Goal: Task Accomplishment & Management: Manage account settings

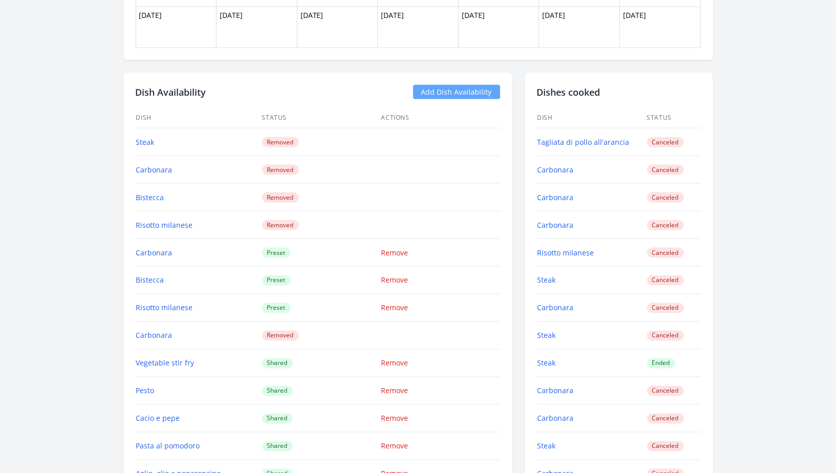
scroll to position [906, 0]
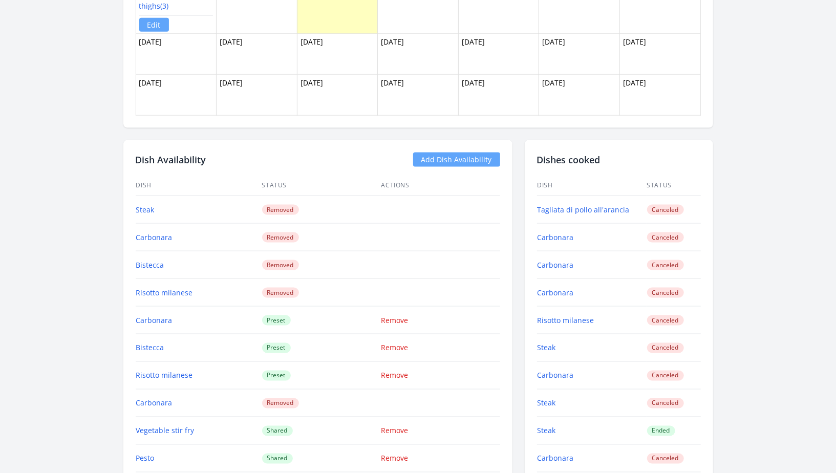
click at [466, 161] on link "Add Dish Availability" at bounding box center [456, 160] width 87 height 14
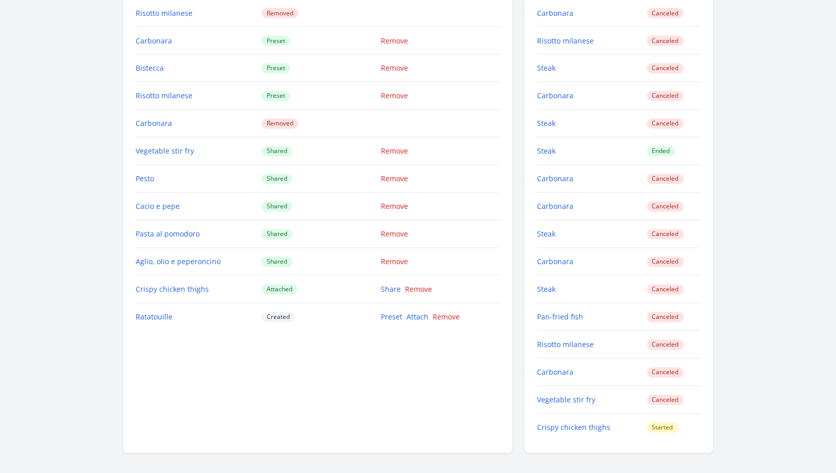
scroll to position [1197, 0]
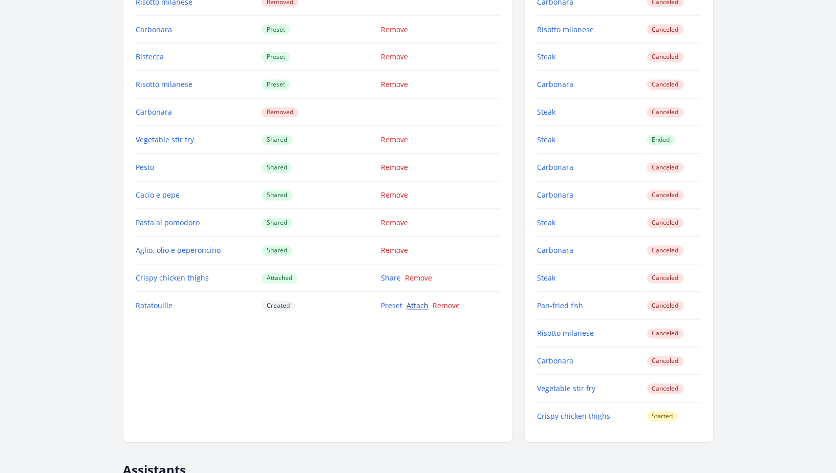
click at [414, 301] on link "Attach" at bounding box center [418, 306] width 22 height 10
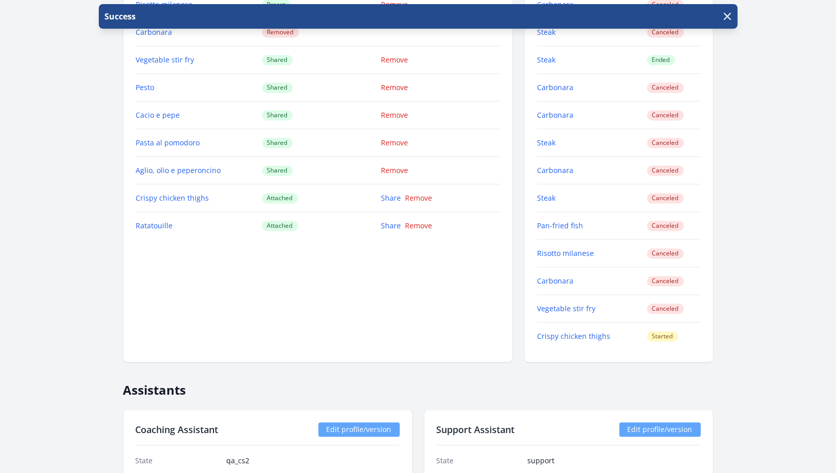
scroll to position [1277, 0]
click at [390, 195] on link "Share" at bounding box center [391, 199] width 20 height 10
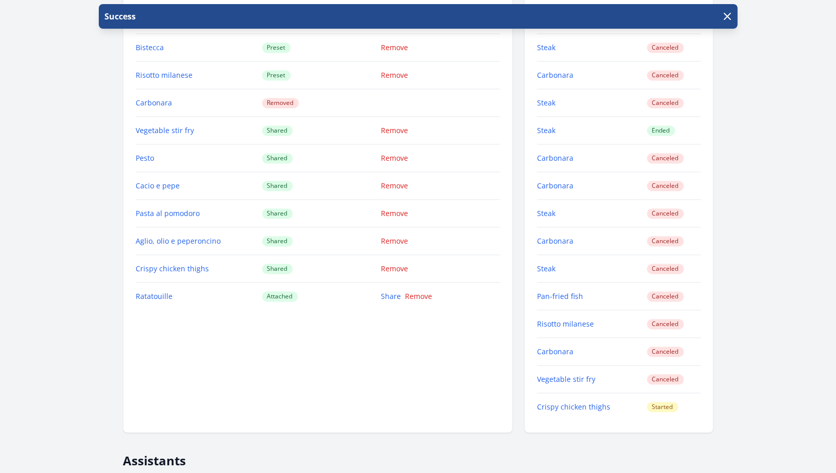
scroll to position [1358, 0]
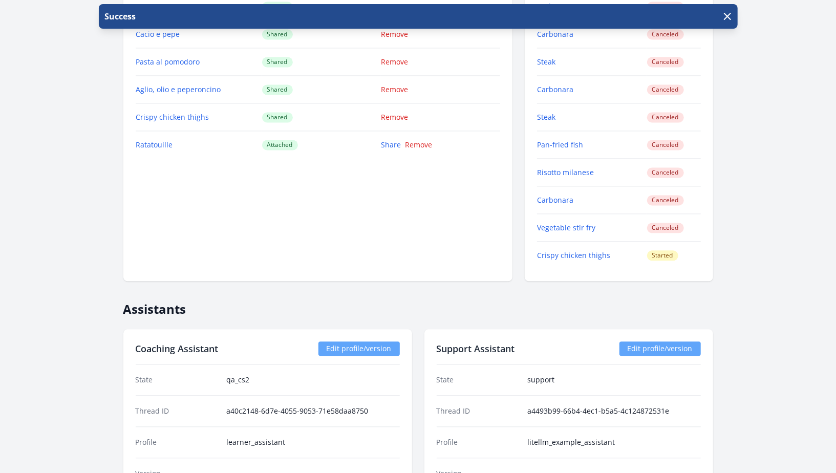
click at [386, 146] on td "Share Remove" at bounding box center [440, 145] width 119 height 28
click at [386, 141] on link "Share" at bounding box center [391, 145] width 20 height 10
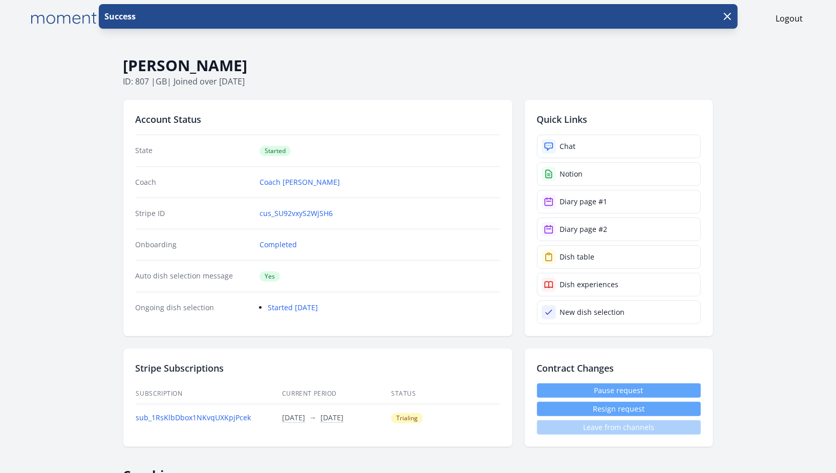
scroll to position [4, 0]
click at [577, 144] on link "Chat" at bounding box center [619, 146] width 164 height 24
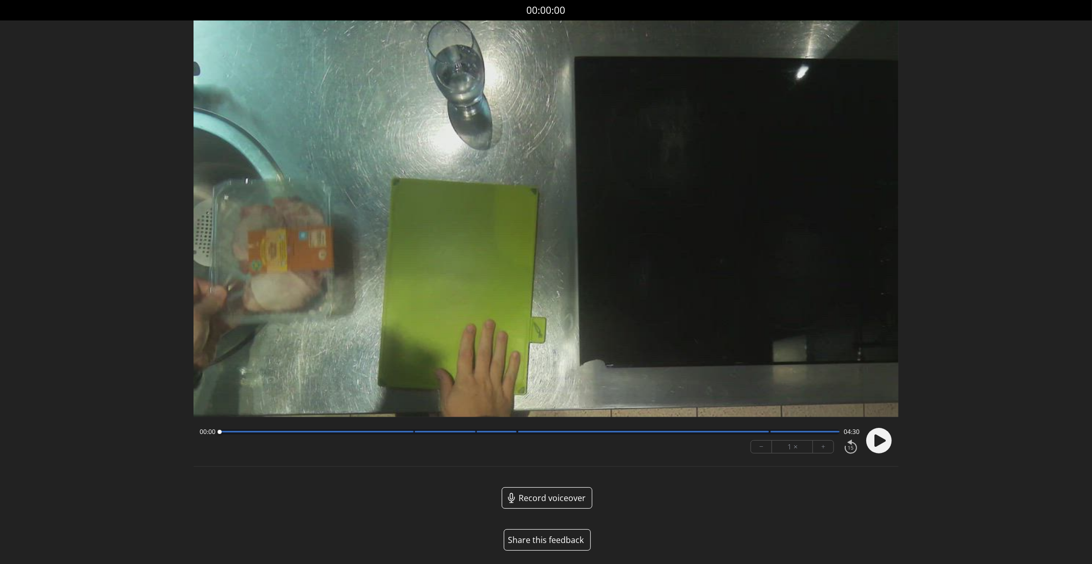
click at [879, 435] on circle at bounding box center [879, 441] width 26 height 26
click at [409, 430] on div at bounding box center [530, 432] width 621 height 5
click at [473, 433] on div at bounding box center [530, 432] width 621 height 5
click at [515, 431] on div at bounding box center [530, 432] width 621 height 5
click at [767, 433] on div at bounding box center [643, 432] width 251 height 2
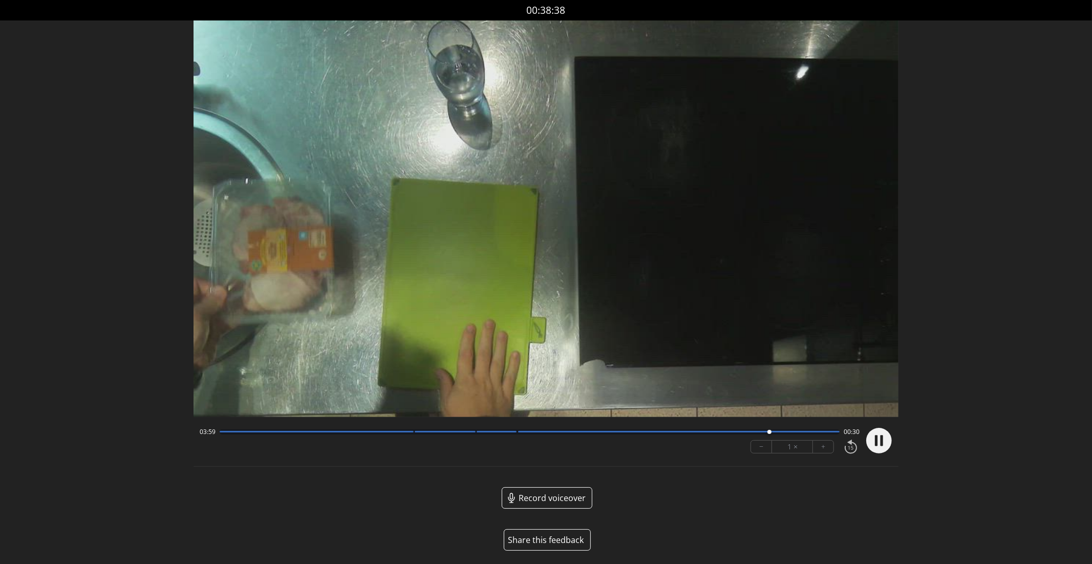
scroll to position [2, 0]
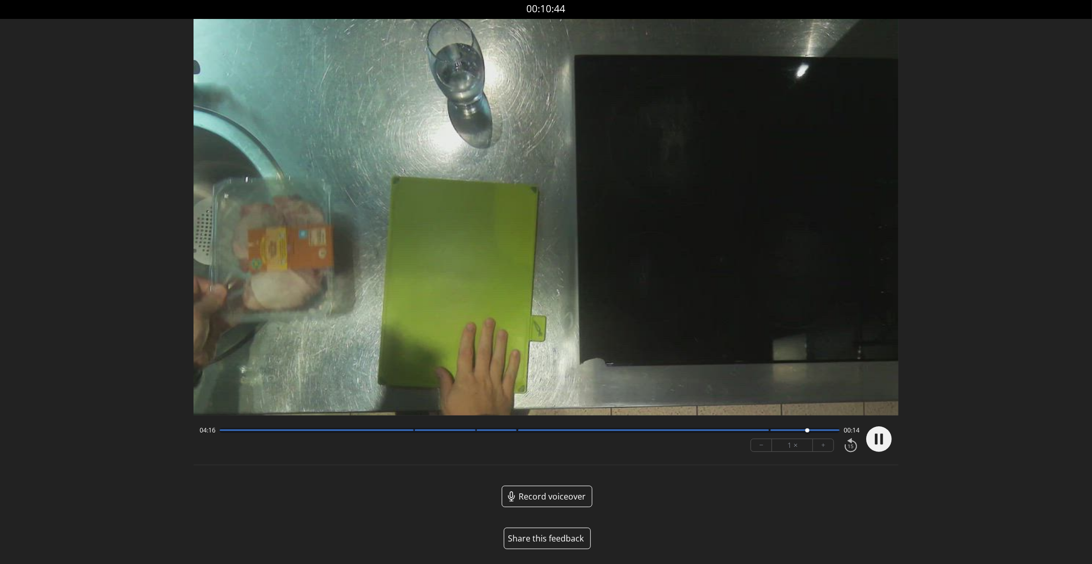
click at [886, 441] on circle at bounding box center [879, 440] width 26 height 26
click at [560, 534] on button "Share this feedback" at bounding box center [547, 539] width 87 height 22
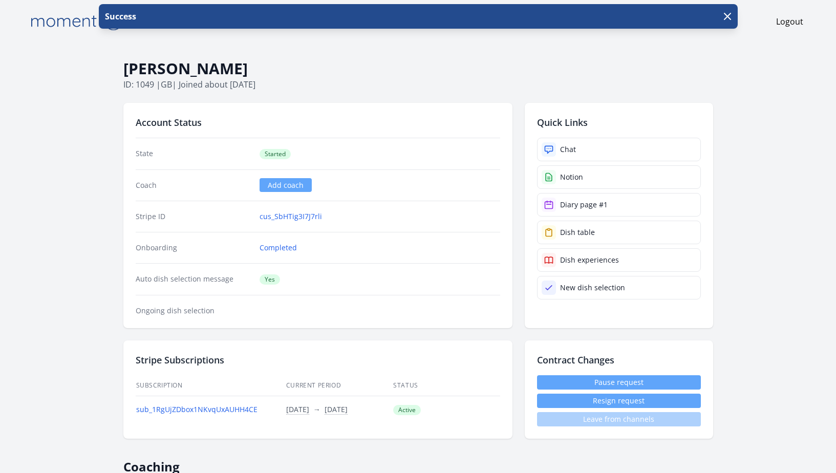
scroll to position [1053, 0]
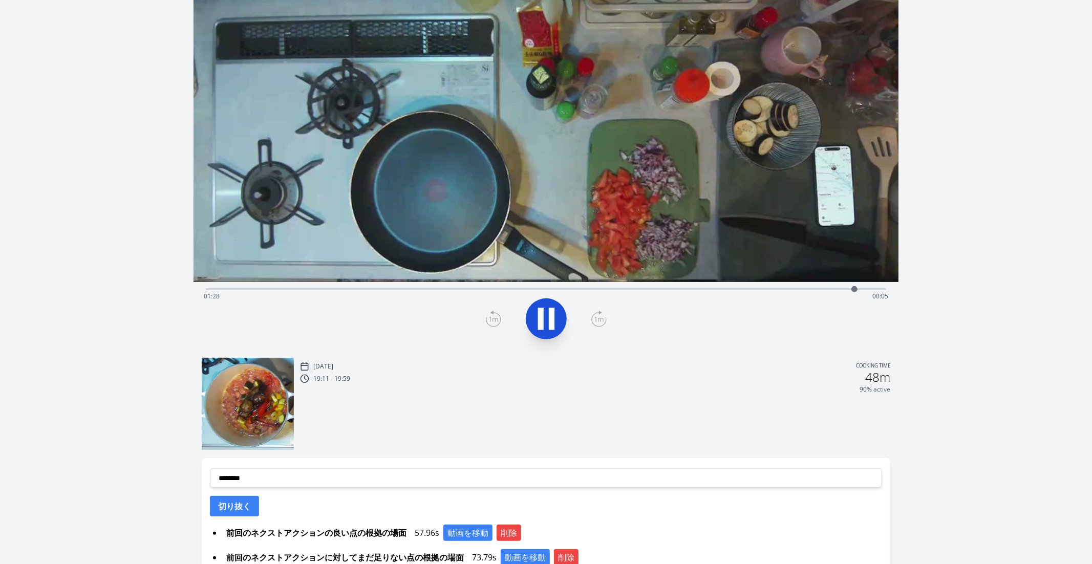
scroll to position [275, 0]
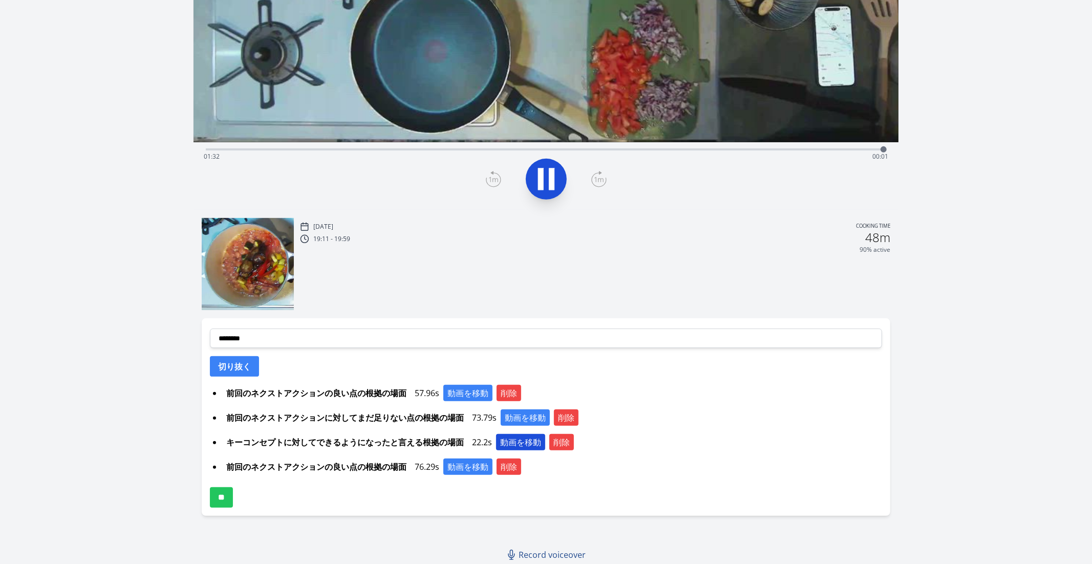
click at [523, 442] on button "動画を移動" at bounding box center [520, 442] width 49 height 16
click at [461, 464] on button "動画を移動" at bounding box center [467, 467] width 49 height 16
click at [519, 471] on button "削除" at bounding box center [509, 467] width 25 height 16
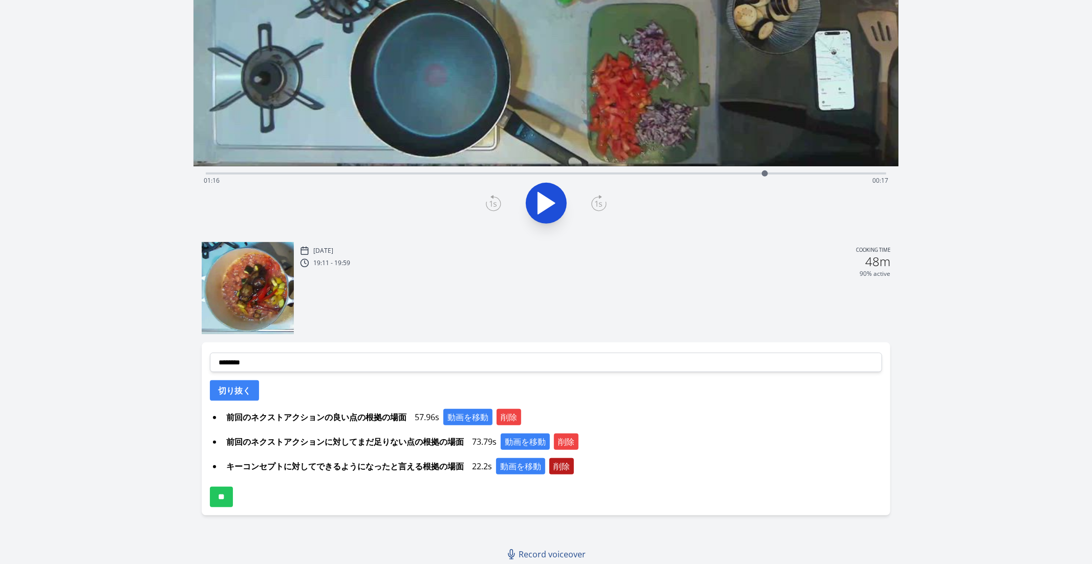
click at [558, 464] on button "削除" at bounding box center [561, 466] width 25 height 16
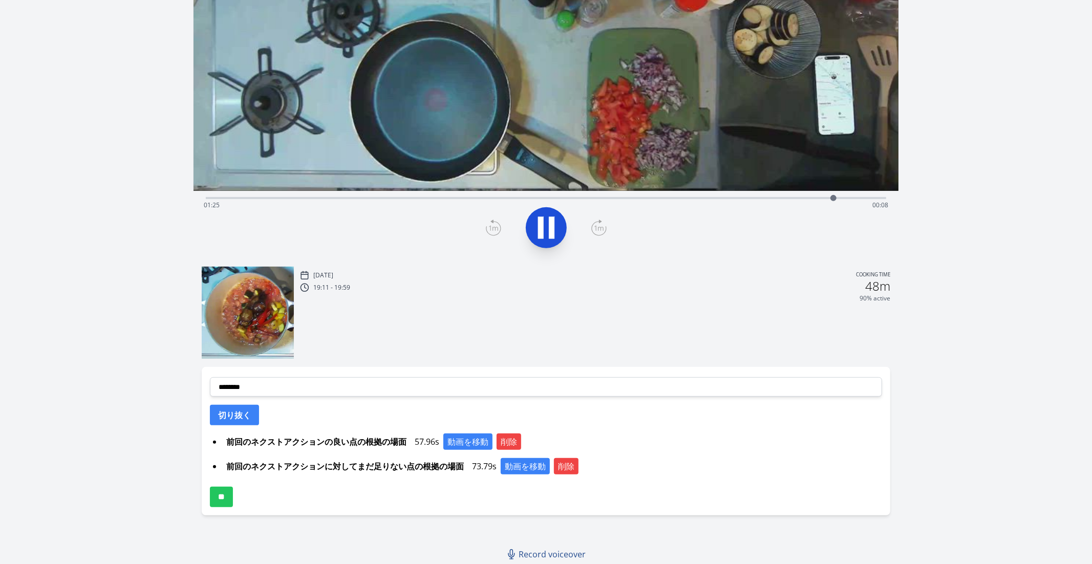
click at [631, 205] on div "Time elapsed: 01:25 Time remaining: 00:08" at bounding box center [546, 205] width 685 height 16
click at [622, 198] on div "Time elapsed: 00:58 Time remaining: 00:35" at bounding box center [546, 205] width 685 height 16
click at [549, 232] on icon at bounding box center [552, 228] width 6 height 22
click at [719, 198] on div "Time elapsed: 01:04 Time remaining: 00:29" at bounding box center [546, 205] width 685 height 16
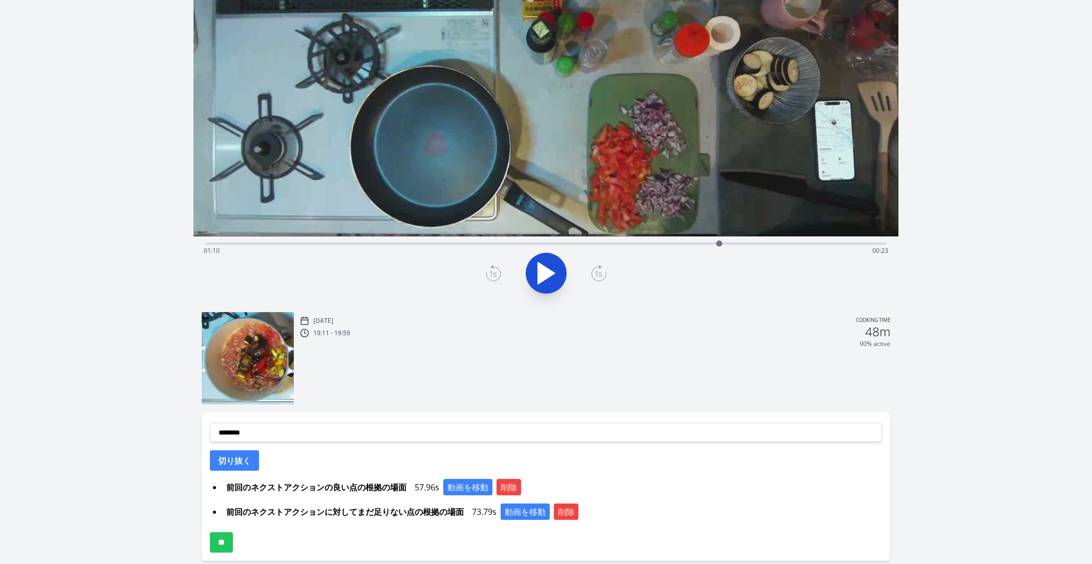
scroll to position [180, 0]
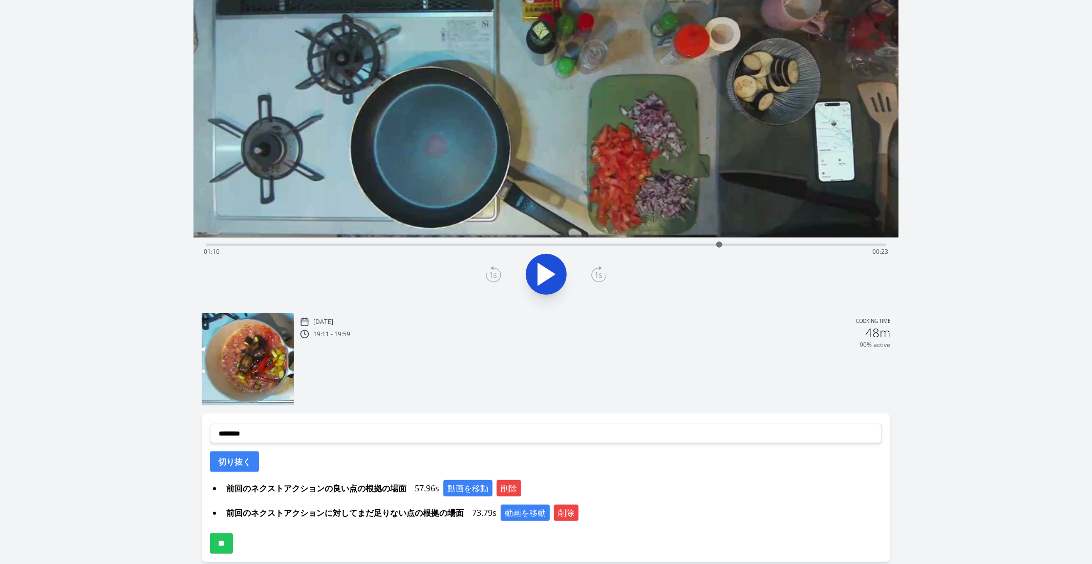
click at [783, 243] on div "Time elapsed: 01:10 Time remaining: 00:23" at bounding box center [546, 244] width 681 height 12
click at [812, 245] on div "Time elapsed: 01:18 Time remaining: 00:15" at bounding box center [546, 252] width 685 height 16
click at [840, 244] on div "Time elapsed: 01:22 Time remaining: 00:11" at bounding box center [546, 252] width 685 height 16
click at [853, 245] on div "Time elapsed: 01:26 Time remaining: 00:07" at bounding box center [546, 252] width 685 height 16
click at [833, 244] on div "Time elapsed: 01:28 Time remaining: 00:05" at bounding box center [546, 252] width 685 height 16
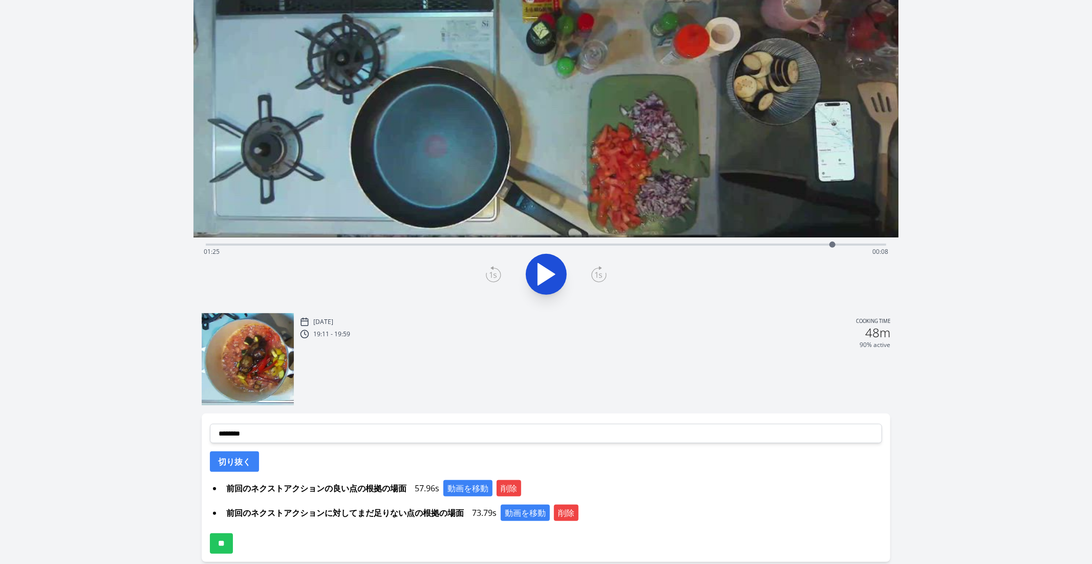
click at [823, 244] on div "Time elapsed: 01:25 Time remaining: 00:08" at bounding box center [546, 252] width 685 height 16
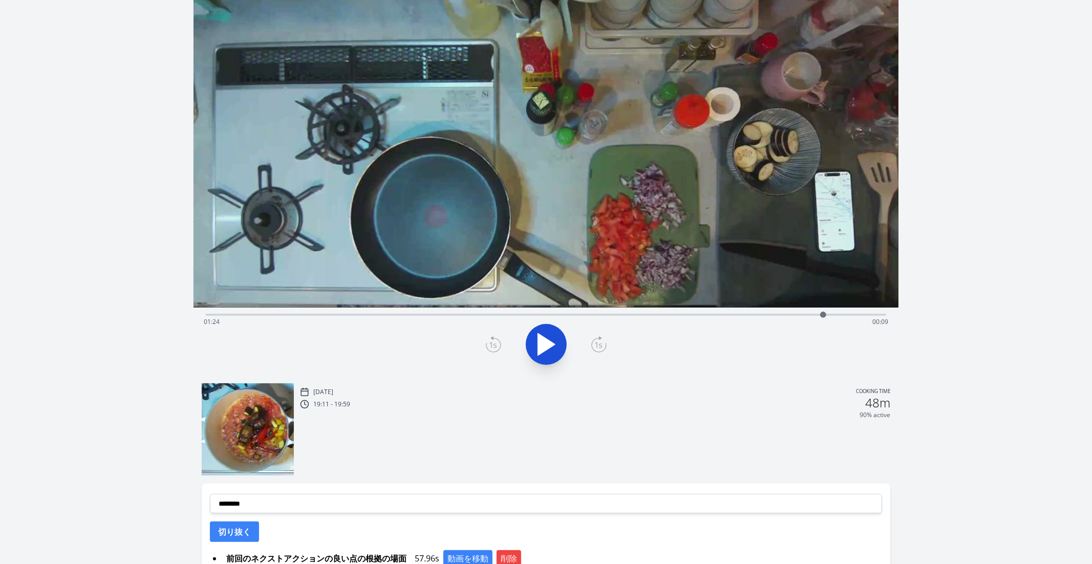
scroll to position [226, 0]
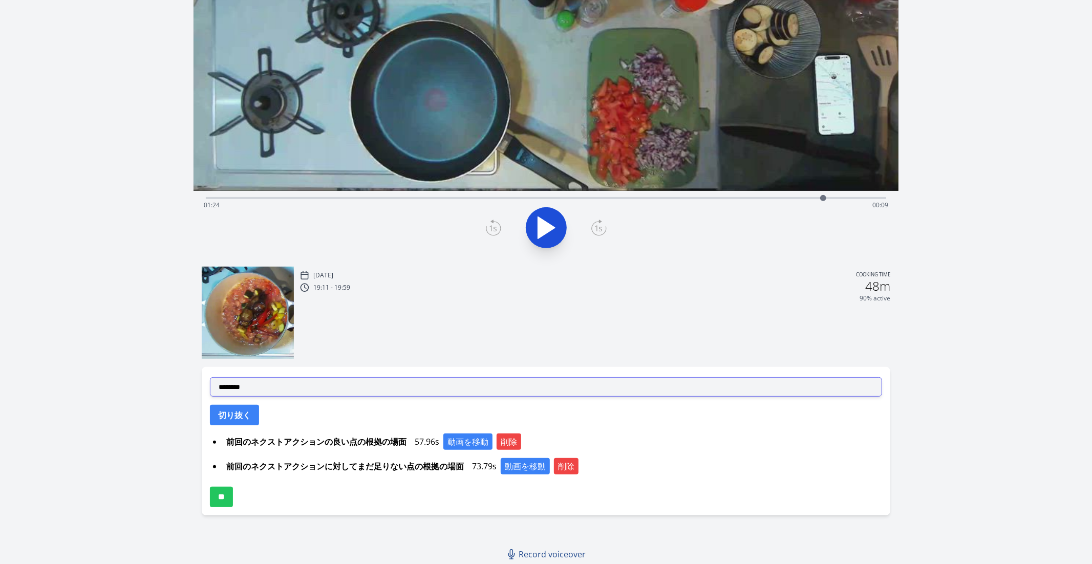
click at [243, 383] on select "**********" at bounding box center [546, 386] width 673 height 19
select select "**********"
click at [210, 377] on select "**********" at bounding box center [546, 386] width 673 height 19
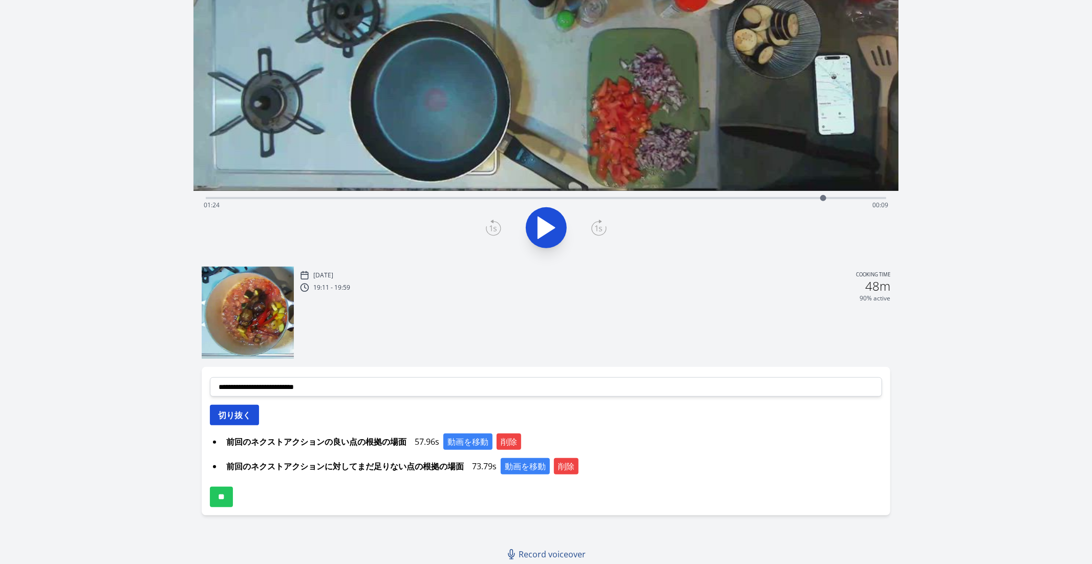
click at [233, 412] on button "切り抜く" at bounding box center [234, 415] width 49 height 20
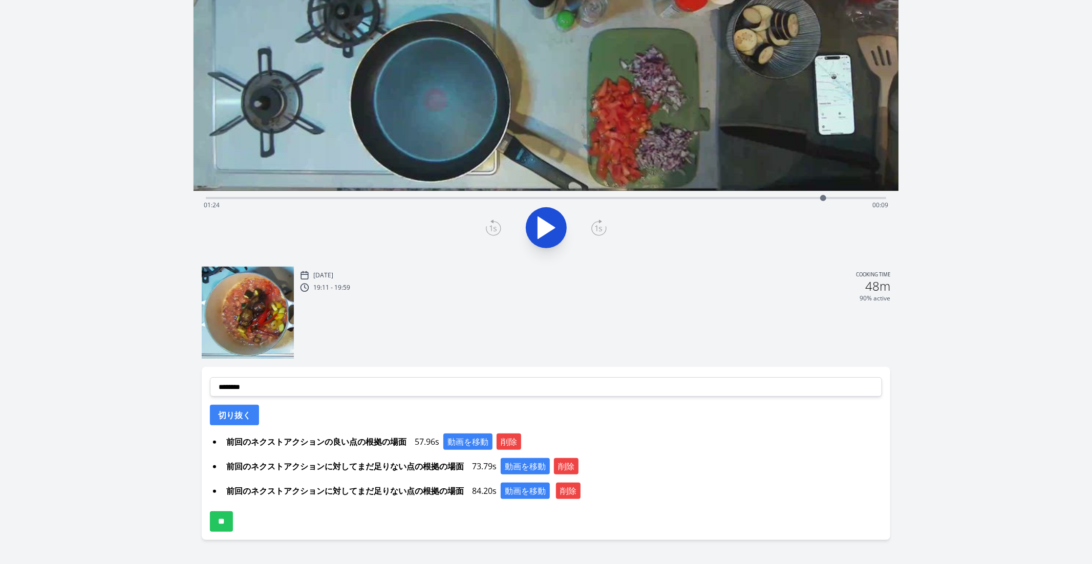
click at [370, 197] on div "Time elapsed: 01:24 Time remaining: 00:09" at bounding box center [546, 197] width 681 height 12
click at [438, 194] on div "Time elapsed: 00:22 Time remaining: 01:11" at bounding box center [546, 197] width 681 height 12
click at [514, 192] on div "Time elapsed: 00:31 Time remaining: 01:02" at bounding box center [546, 197] width 681 height 12
click at [574, 195] on div "Time elapsed: 00:42 Time remaining: 00:51" at bounding box center [546, 197] width 681 height 12
click at [600, 197] on div "Time elapsed: 00:50 Time remaining: 00:43" at bounding box center [546, 205] width 685 height 16
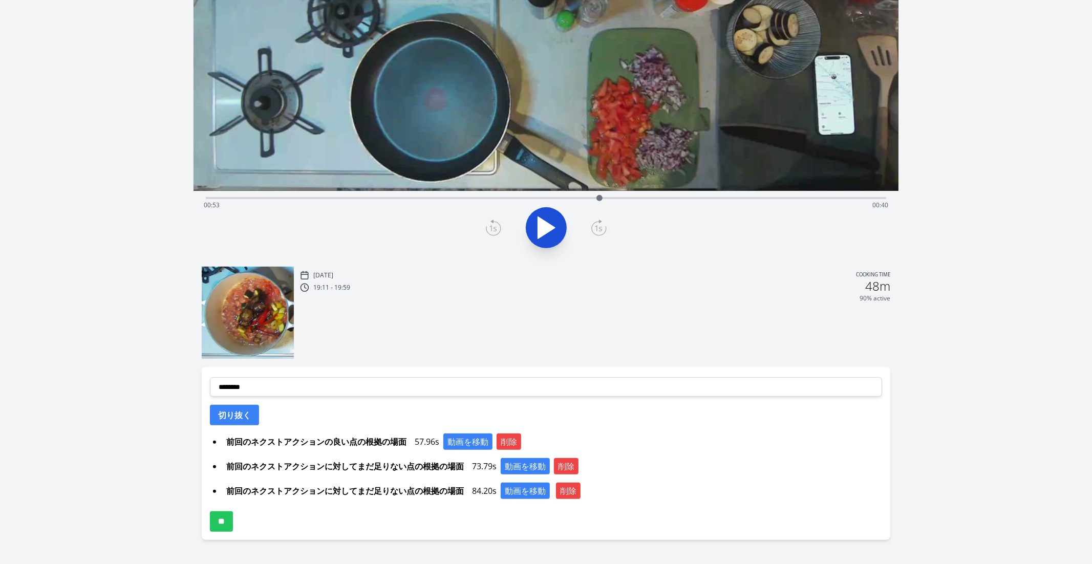
click at [628, 207] on div "Time elapsed: 00:53 Time remaining: 00:40" at bounding box center [546, 205] width 685 height 16
click at [658, 201] on div "Time elapsed: 00:57 Time remaining: 00:36" at bounding box center [546, 205] width 685 height 16
click at [290, 194] on div "Time elapsed: 01:01 Time remaining: 00:32" at bounding box center [546, 197] width 681 height 12
click at [538, 222] on icon at bounding box center [546, 228] width 17 height 22
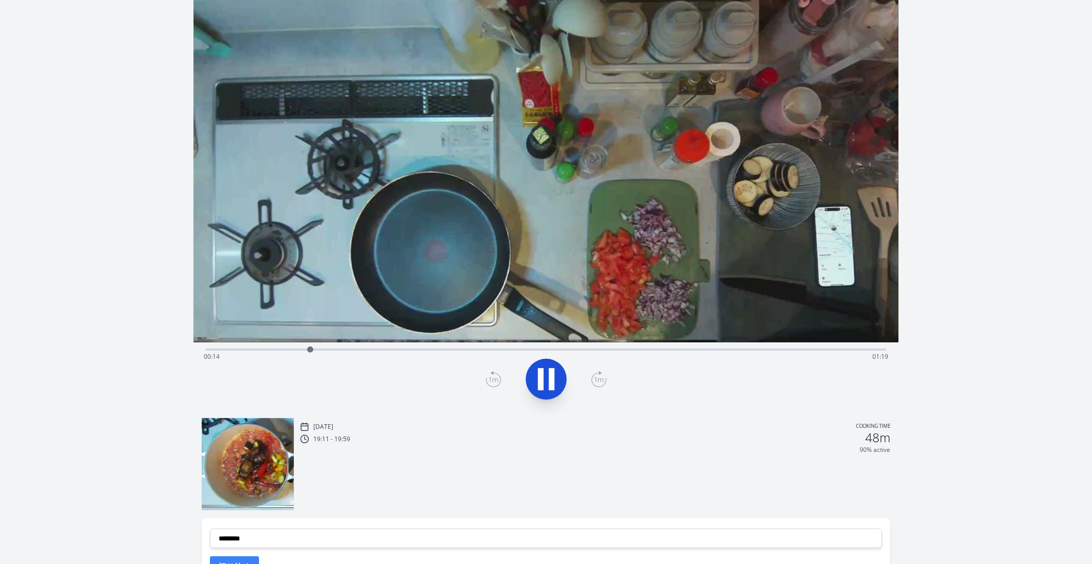
scroll to position [58, 0]
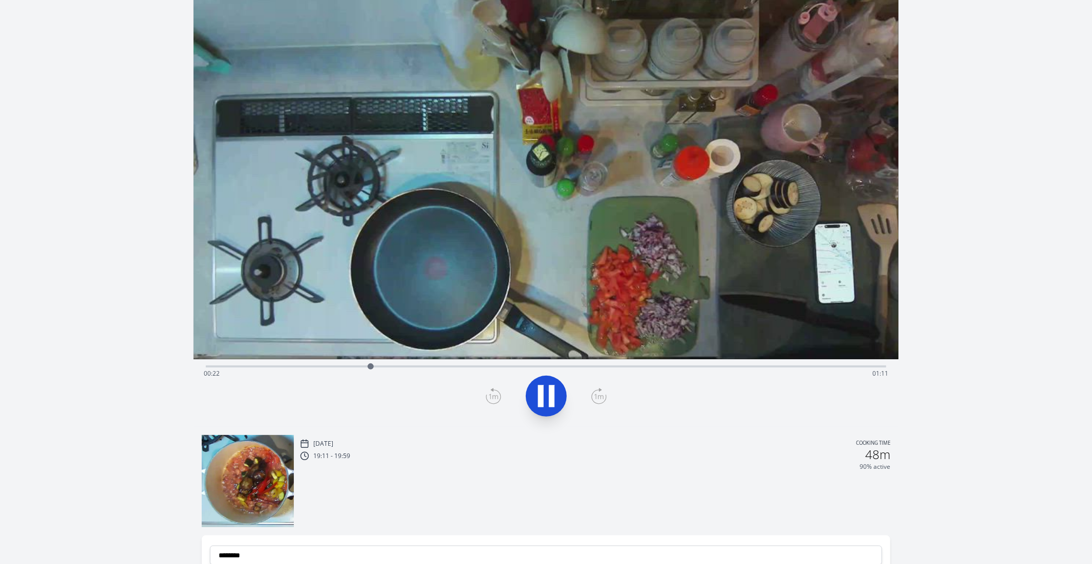
click at [336, 363] on div "Time elapsed: 00:22 Time remaining: 01:11" at bounding box center [546, 365] width 681 height 12
click at [550, 392] on icon at bounding box center [552, 397] width 6 height 22
click at [495, 402] on icon at bounding box center [493, 396] width 15 height 16
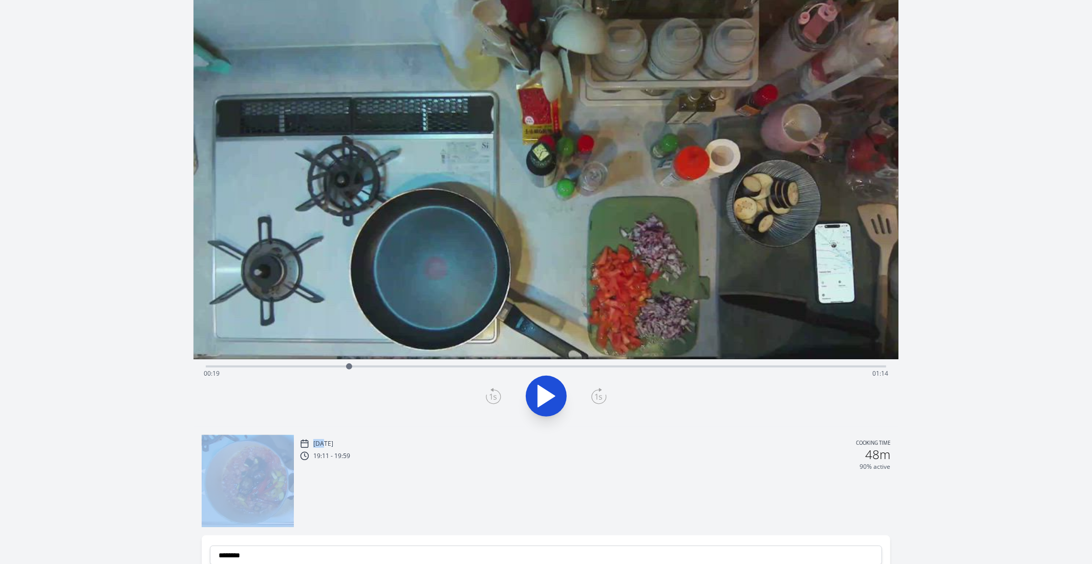
click at [495, 402] on icon at bounding box center [493, 396] width 15 height 16
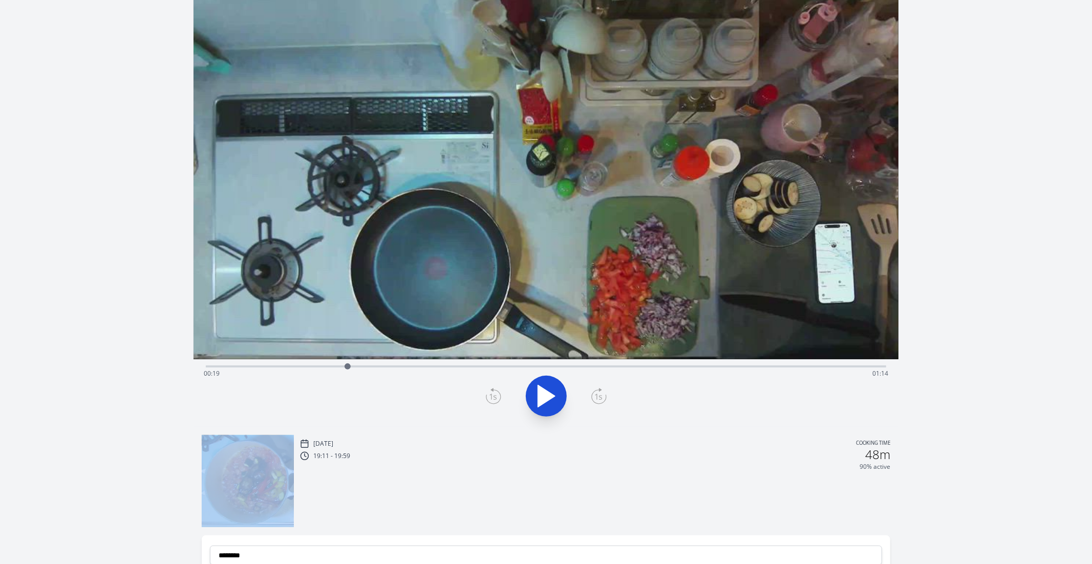
click at [495, 402] on icon at bounding box center [493, 396] width 15 height 16
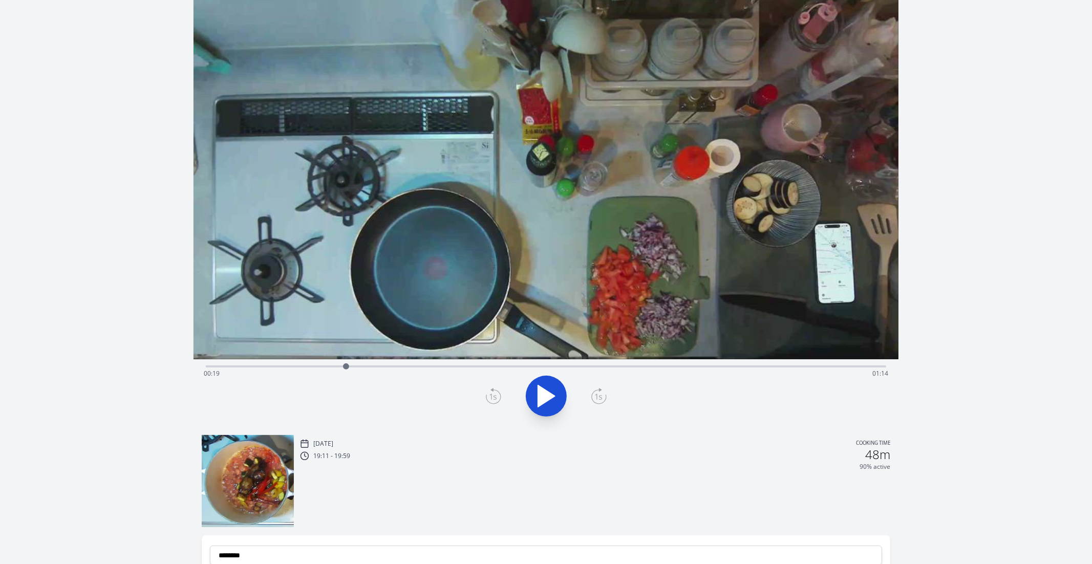
click at [495, 402] on icon at bounding box center [493, 396] width 15 height 16
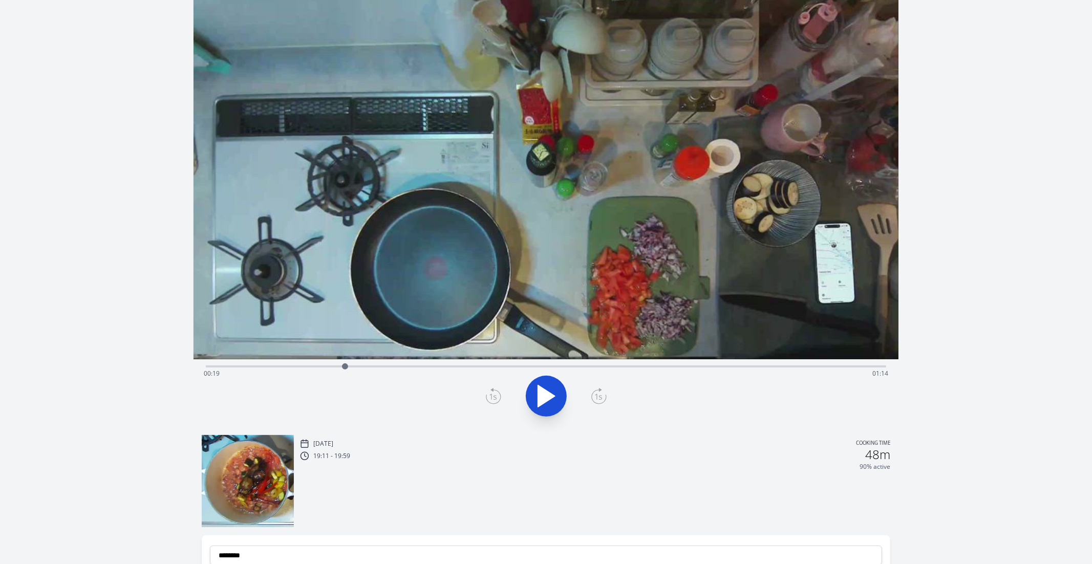
click at [598, 400] on icon at bounding box center [598, 396] width 15 height 16
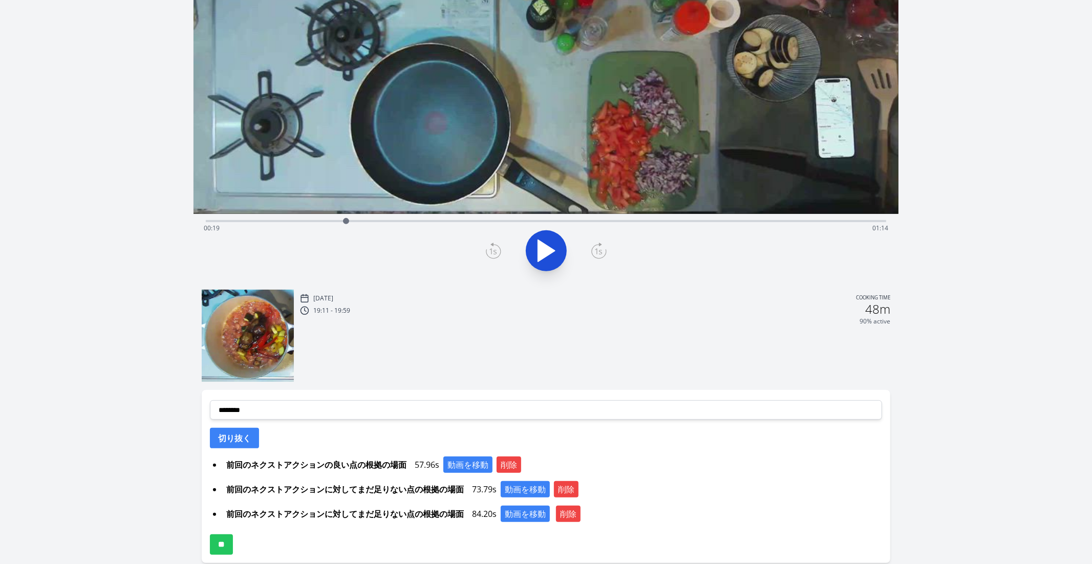
scroll to position [251, 0]
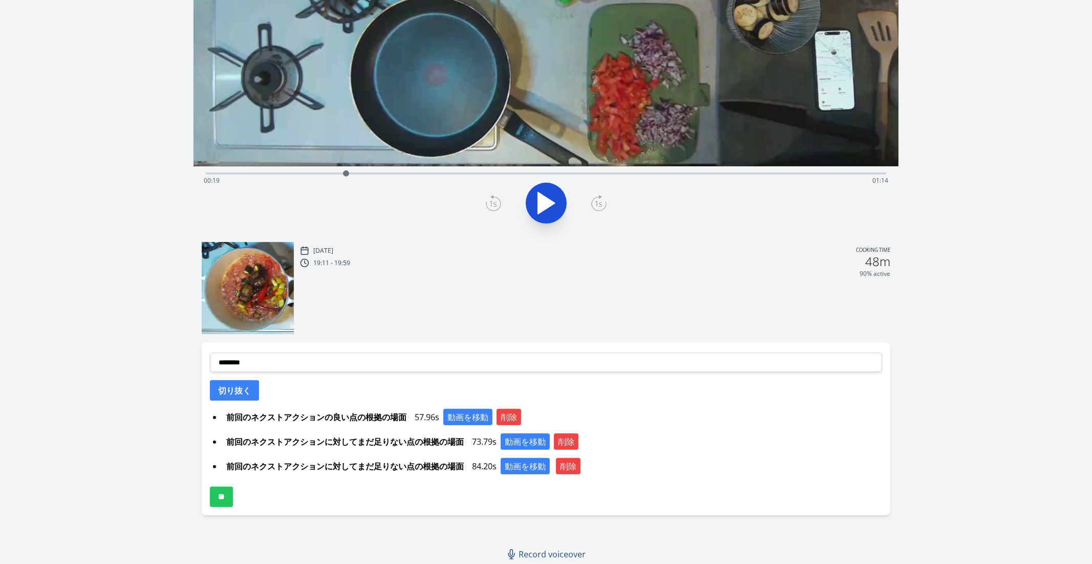
click at [235, 372] on div "**********" at bounding box center [546, 429] width 689 height 173
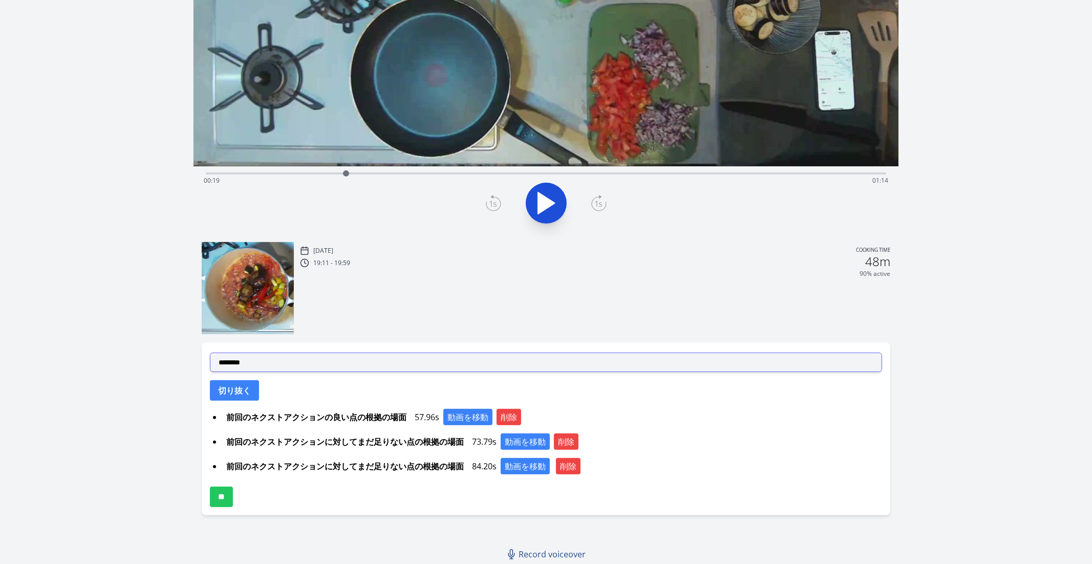
click at [233, 361] on select "**********" at bounding box center [546, 362] width 673 height 19
select select "**********"
click at [210, 353] on select "**********" at bounding box center [546, 362] width 673 height 19
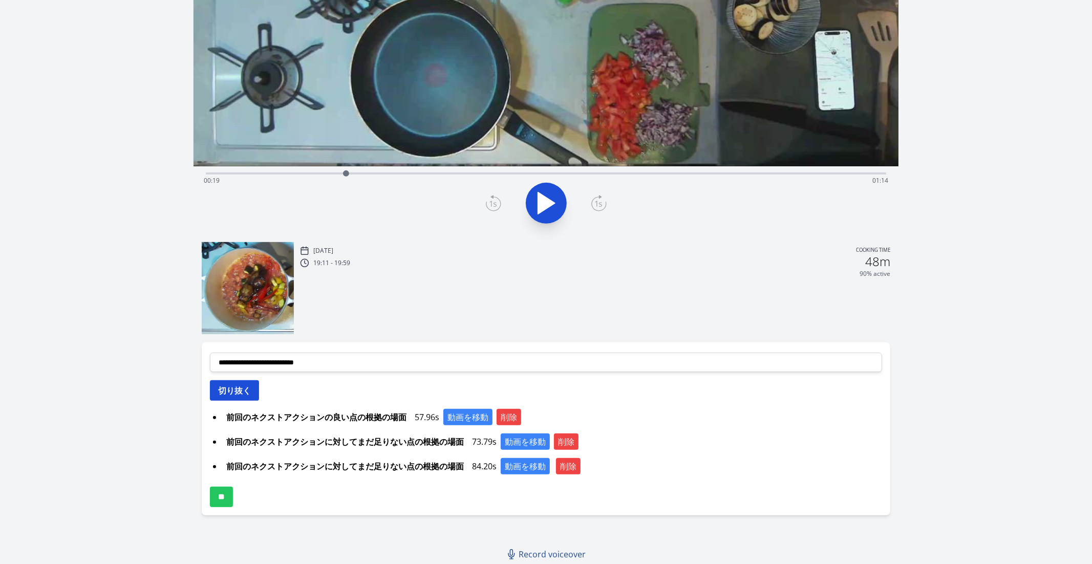
click at [223, 385] on button "切り抜く" at bounding box center [234, 390] width 49 height 20
select select
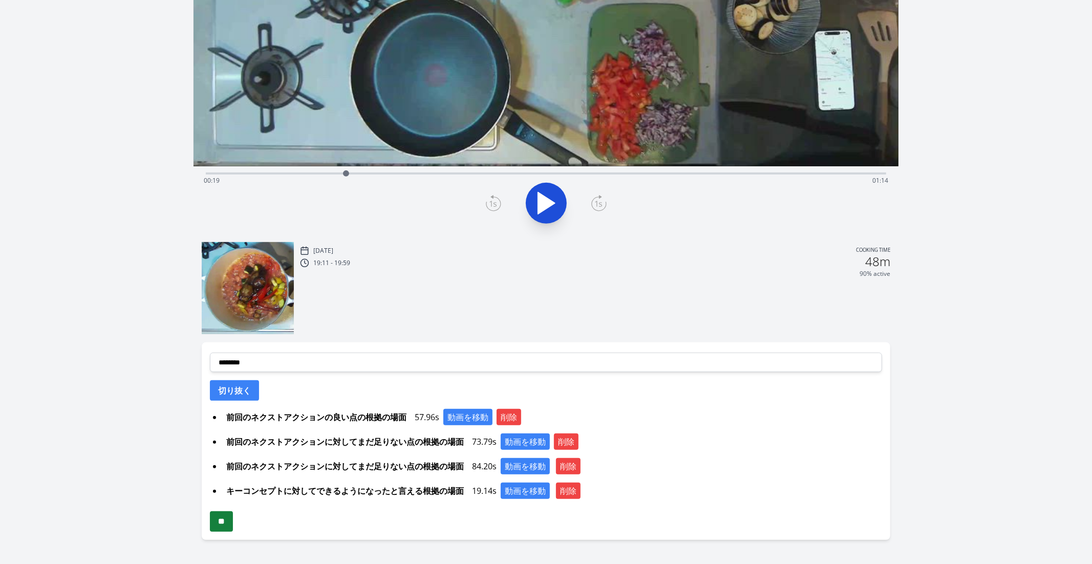
click at [229, 518] on input "**" at bounding box center [221, 522] width 23 height 20
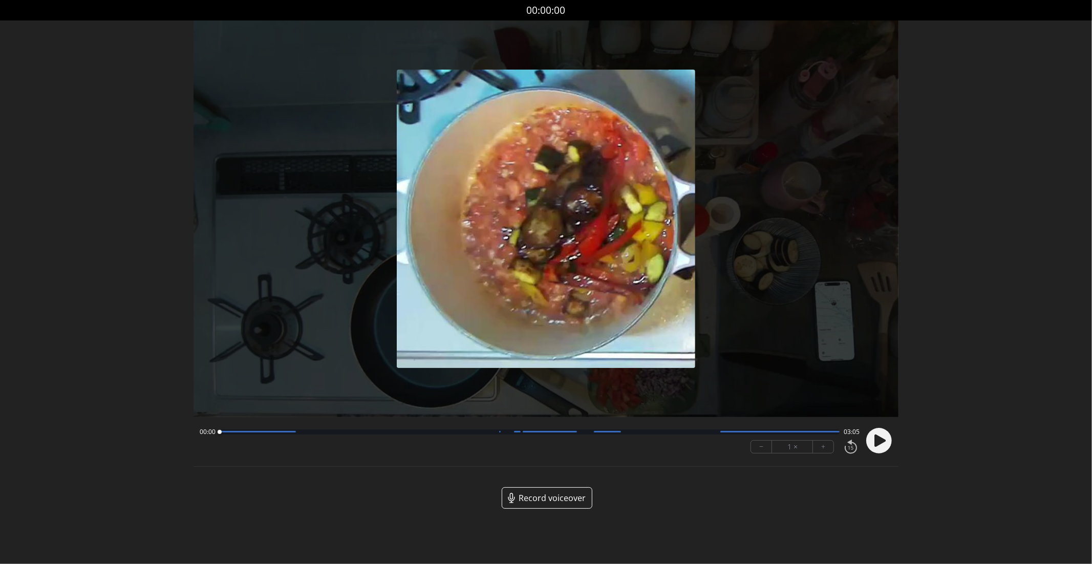
click at [867, 440] on circle at bounding box center [879, 441] width 26 height 26
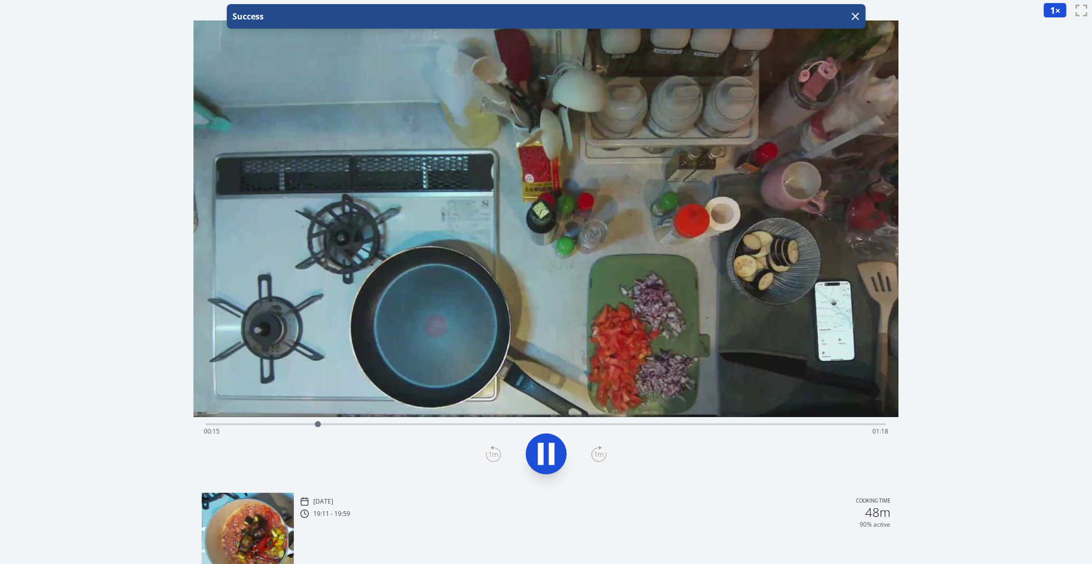
click at [551, 451] on icon at bounding box center [552, 454] width 6 height 22
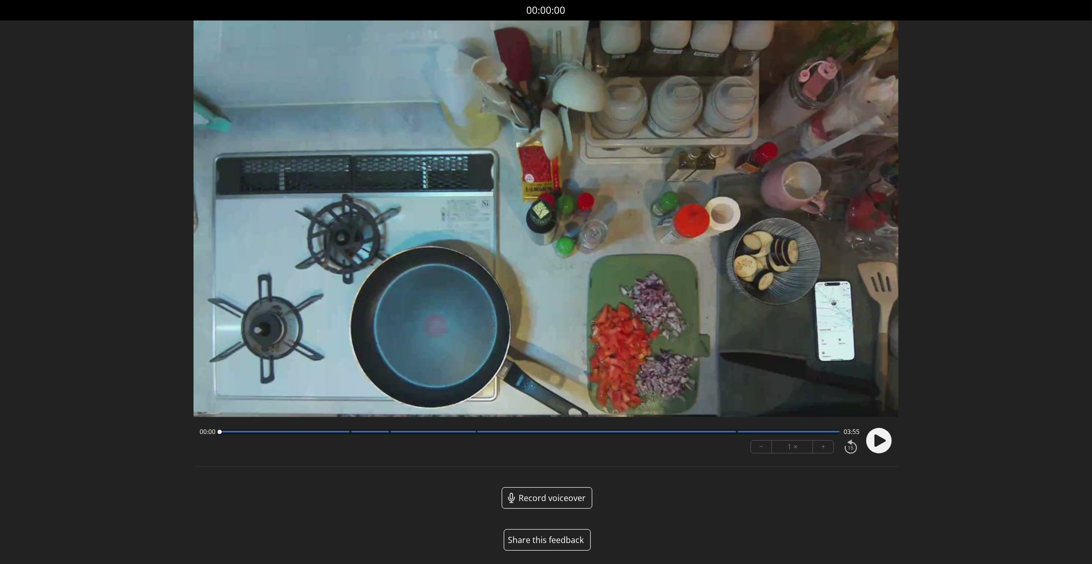
click at [887, 434] on circle at bounding box center [879, 441] width 26 height 26
click at [346, 432] on div at bounding box center [285, 432] width 130 height 2
click at [387, 432] on div at bounding box center [370, 432] width 38 height 2
click at [473, 433] on div at bounding box center [434, 432] width 86 height 2
click at [734, 433] on div at bounding box center [606, 432] width 259 height 2
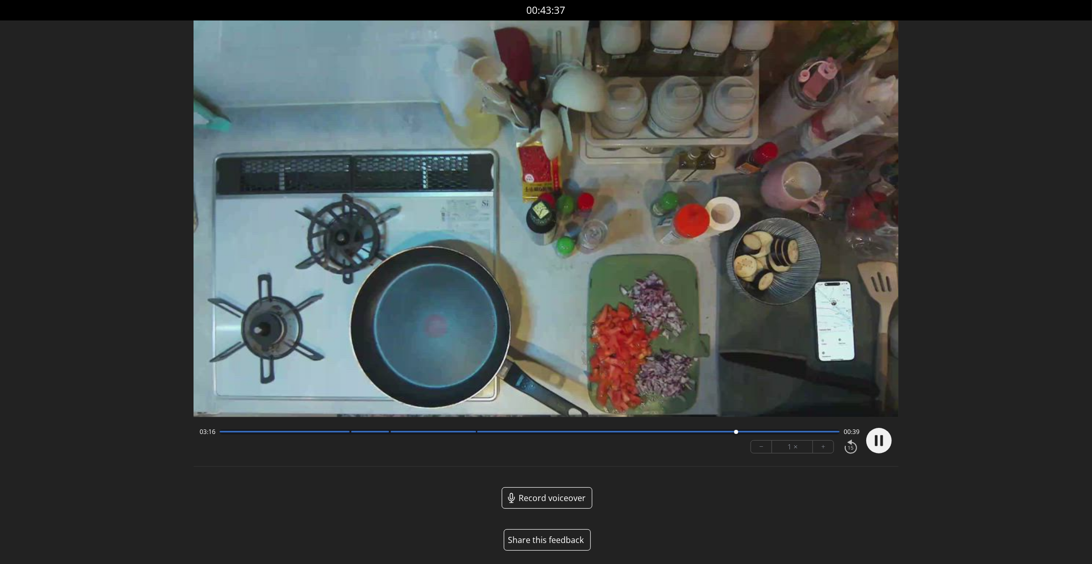
click at [552, 546] on button "Share this feedback" at bounding box center [547, 540] width 87 height 22
click at [886, 439] on circle at bounding box center [879, 441] width 26 height 26
click at [531, 537] on button "Share this feedback" at bounding box center [547, 540] width 87 height 22
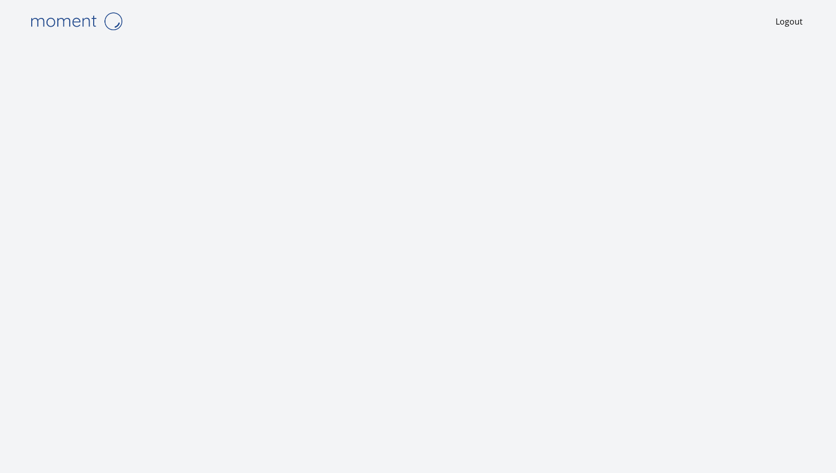
click at [361, 22] on link at bounding box center [400, 21] width 751 height 26
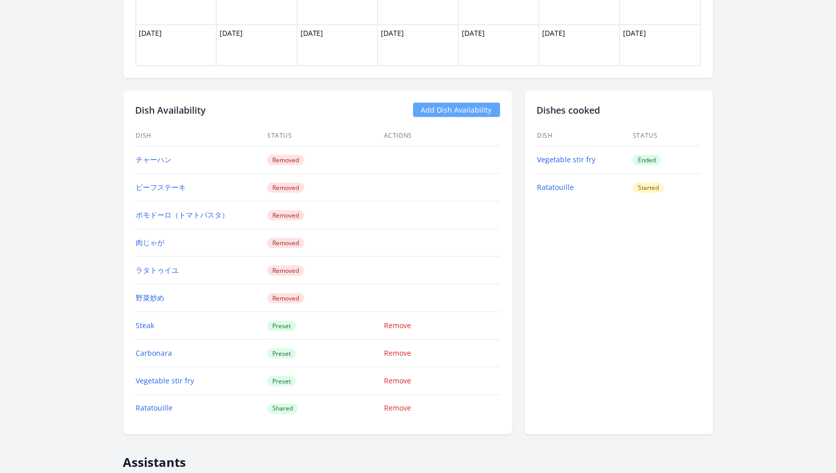
scroll to position [860, 0]
click at [467, 107] on link "Add Dish Availability" at bounding box center [456, 110] width 87 height 14
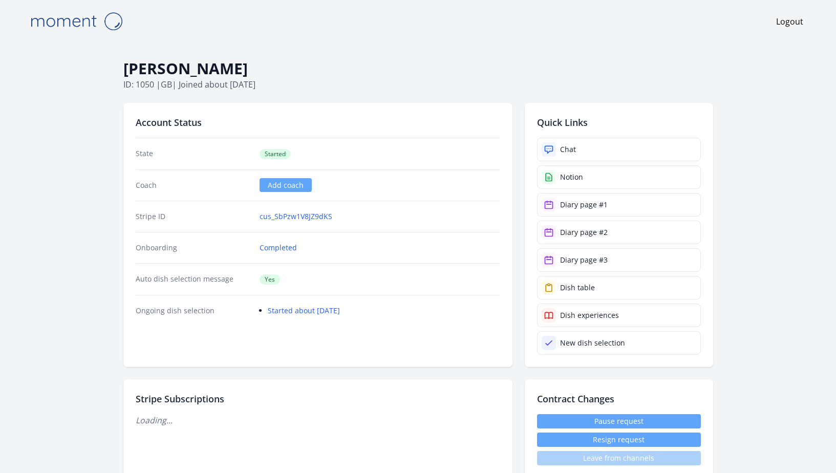
scroll to position [860, 0]
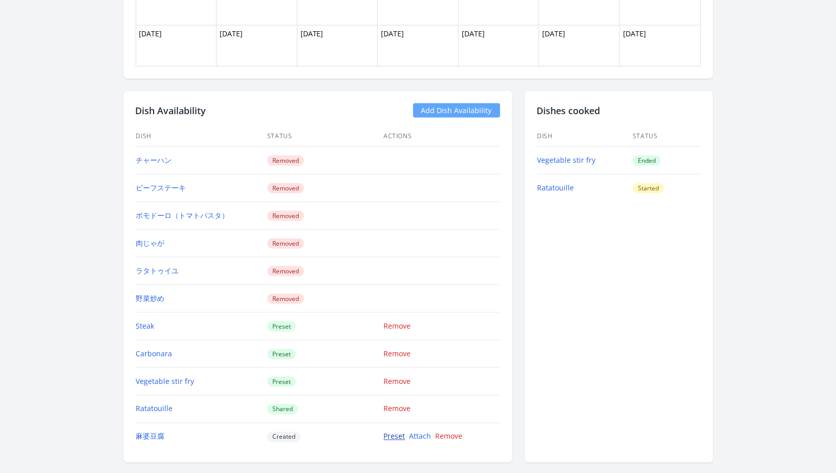
click at [396, 432] on link "Preset" at bounding box center [395, 437] width 22 height 10
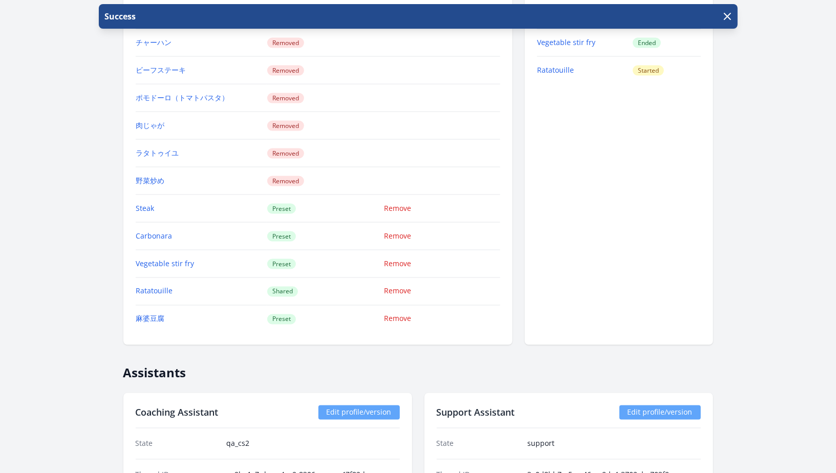
scroll to position [998, 0]
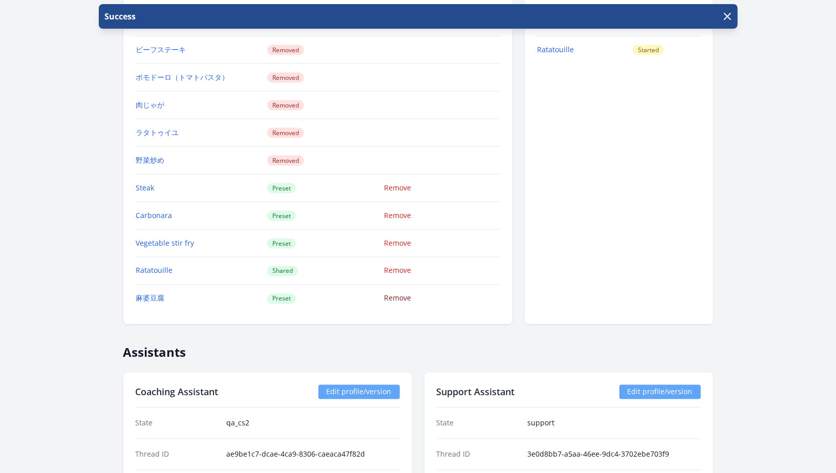
click at [395, 293] on link "Remove" at bounding box center [397, 298] width 27 height 10
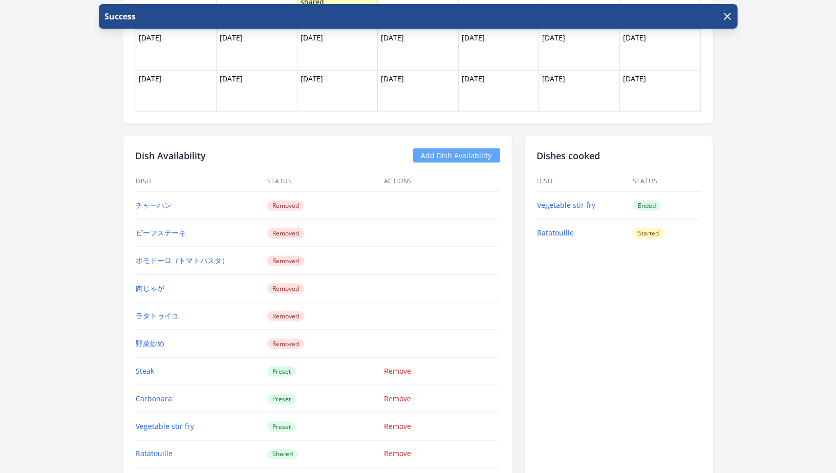
scroll to position [905, 0]
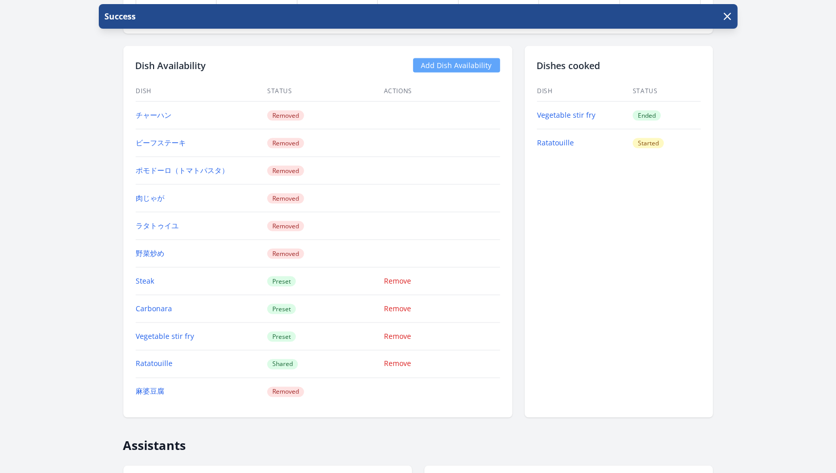
click at [428, 58] on link "Add Dish Availability" at bounding box center [456, 65] width 87 height 14
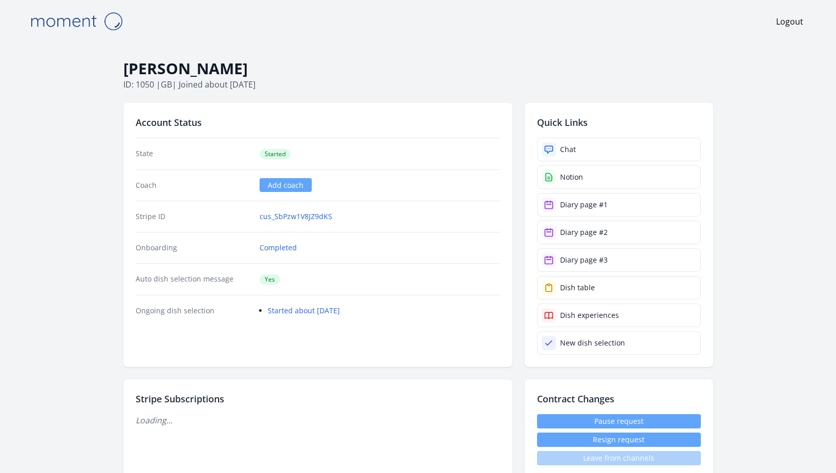
scroll to position [905, 0]
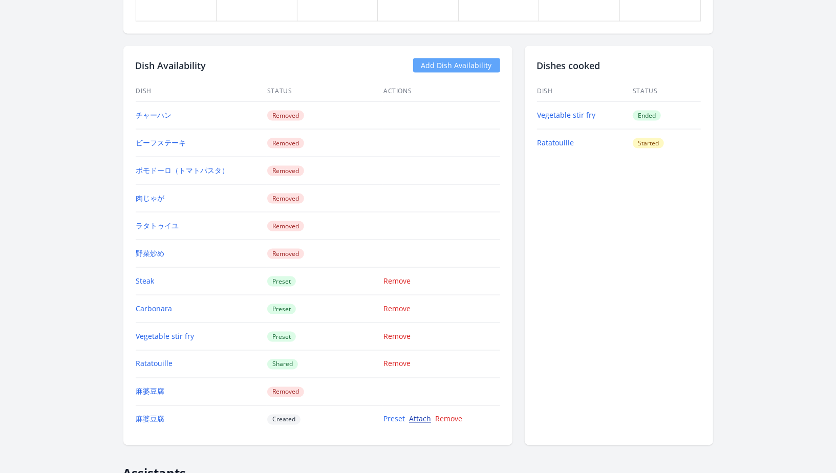
click at [420, 414] on link "Attach" at bounding box center [420, 419] width 22 height 10
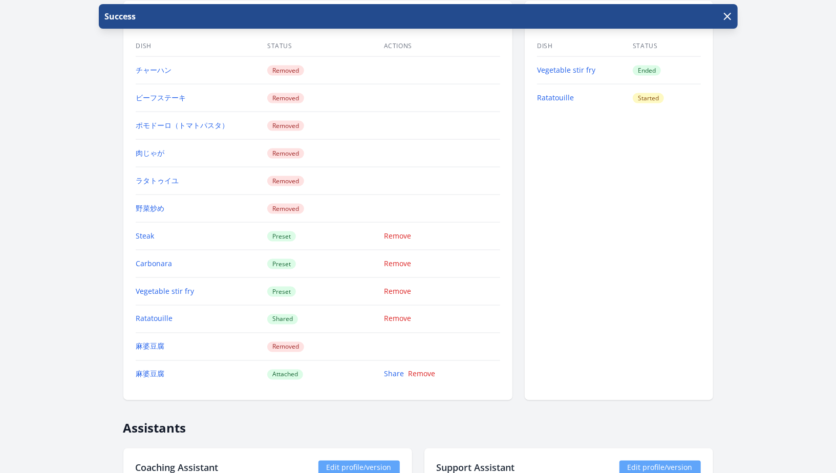
scroll to position [973, 0]
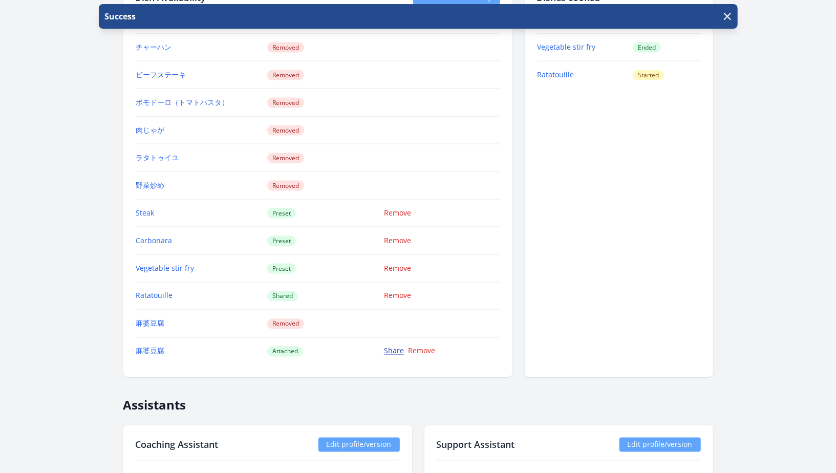
click at [390, 346] on link "Share" at bounding box center [394, 351] width 20 height 10
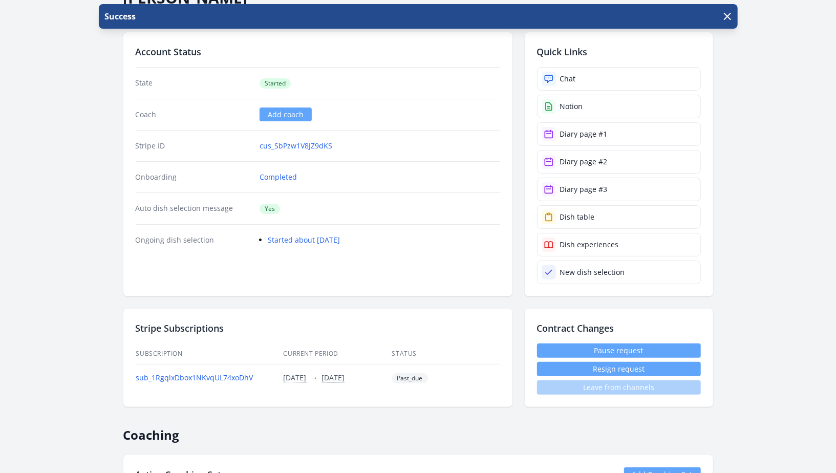
scroll to position [43, 0]
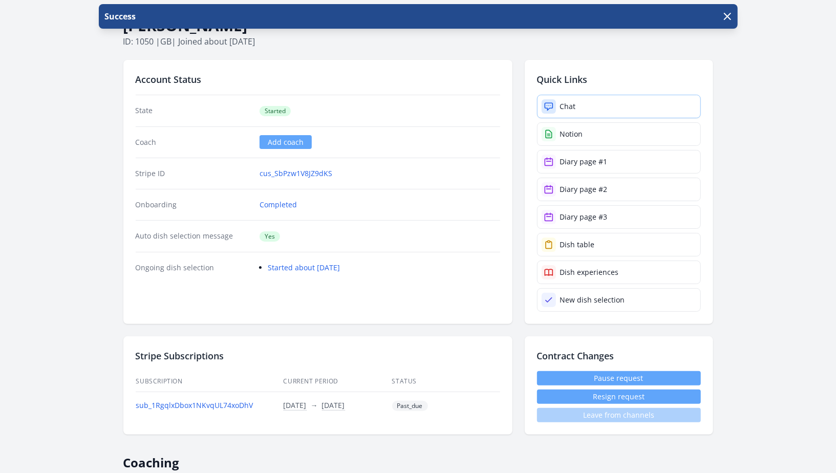
click at [579, 102] on link "Chat" at bounding box center [619, 107] width 164 height 24
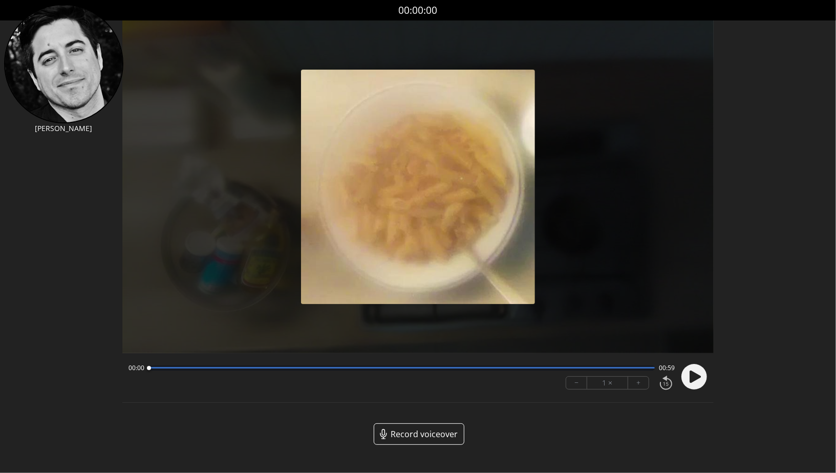
click at [696, 380] on icon at bounding box center [695, 377] width 11 height 12
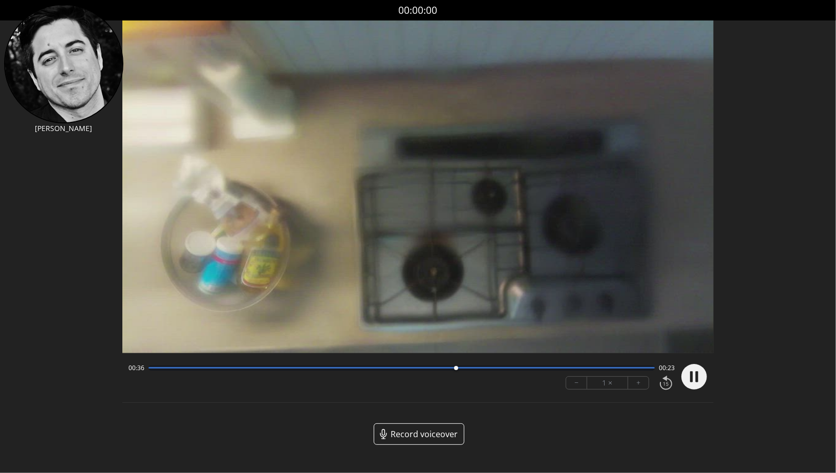
click at [699, 383] on circle at bounding box center [695, 377] width 26 height 26
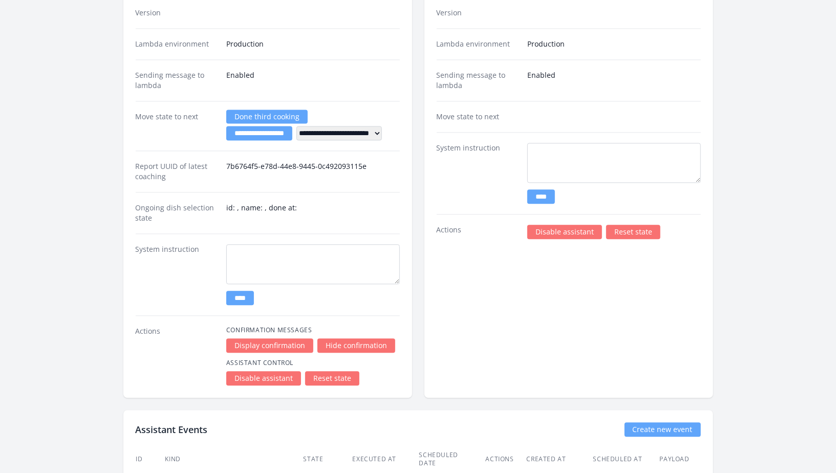
scroll to position [1429, 0]
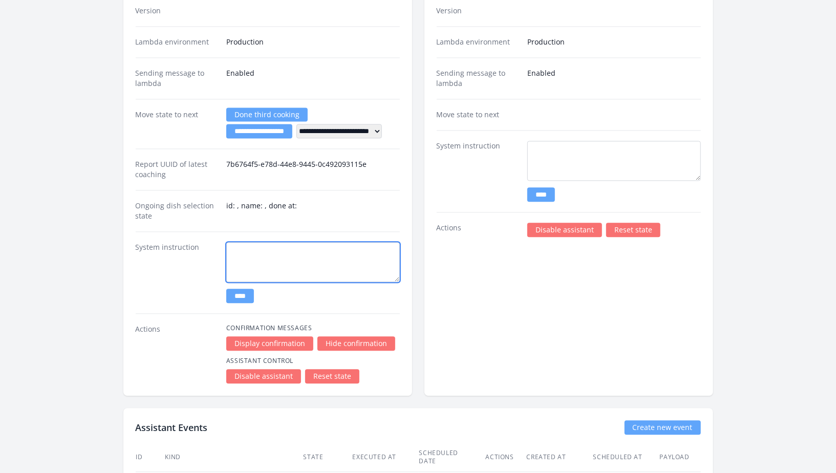
click at [338, 247] on textarea at bounding box center [313, 262] width 174 height 40
paste textarea "**********"
type textarea "**********"
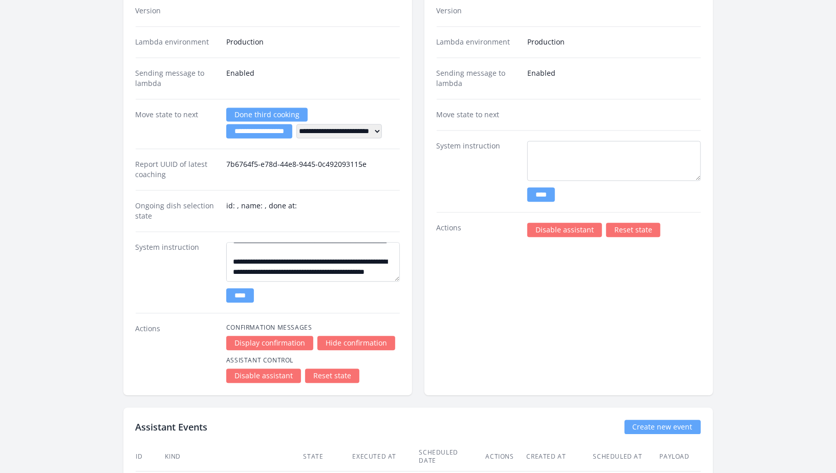
click at [247, 288] on input "****" at bounding box center [240, 295] width 28 height 14
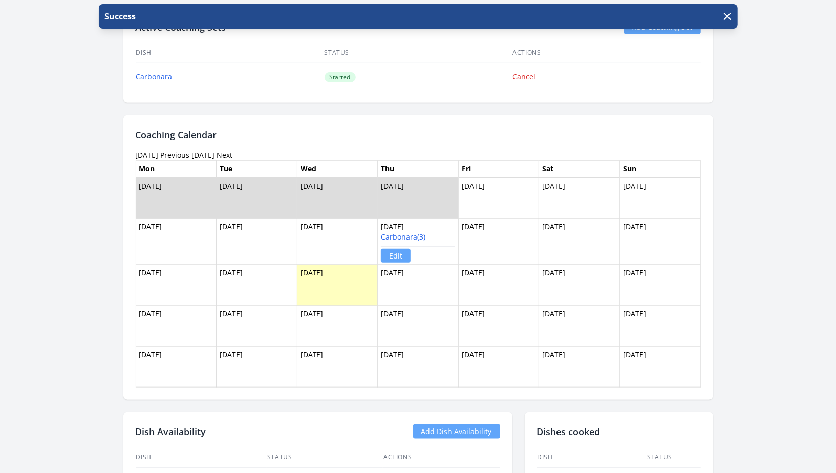
scroll to position [635, 0]
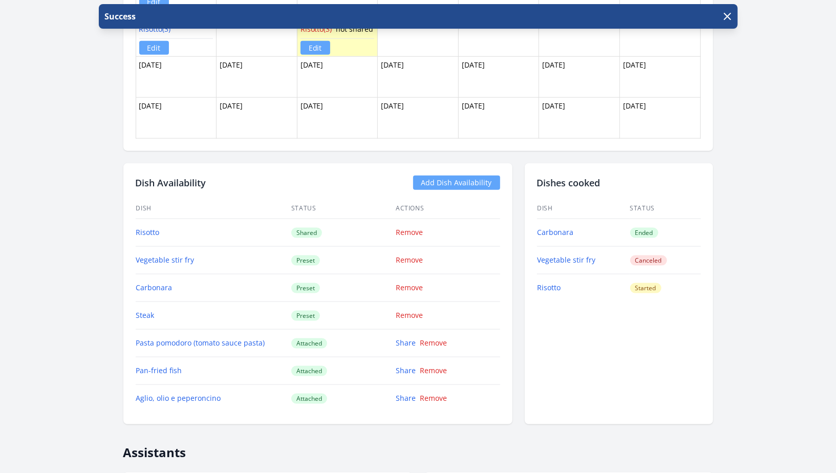
scroll to position [805, 0]
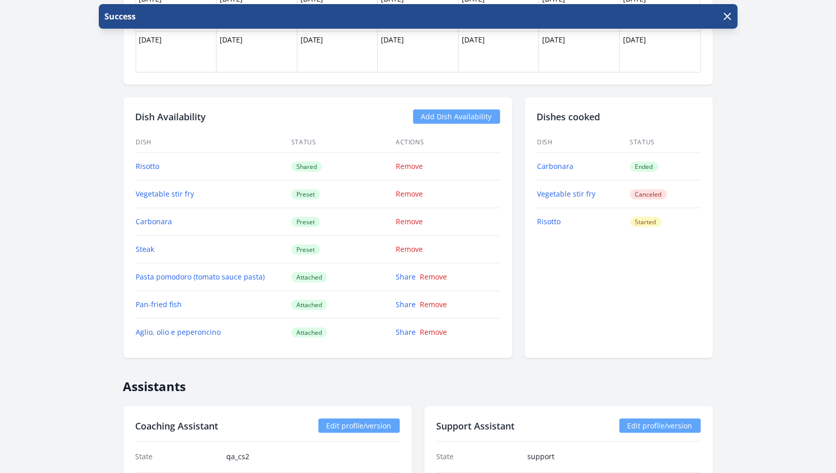
click at [465, 110] on link "Add Dish Availability" at bounding box center [456, 117] width 87 height 14
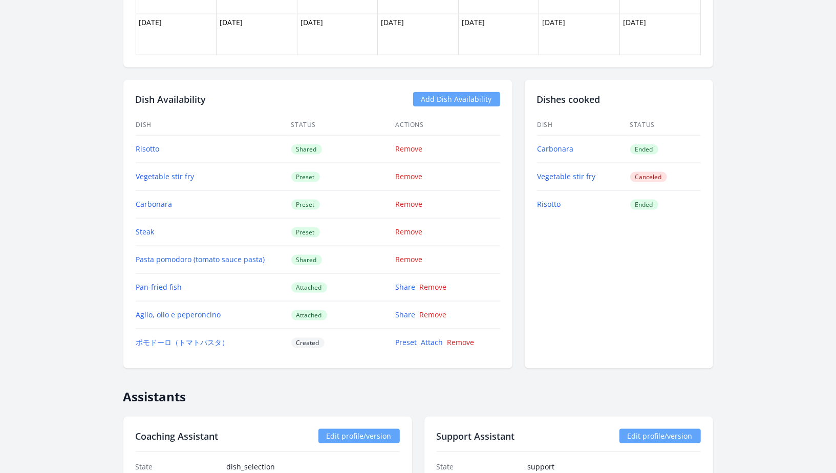
scroll to position [792, 0]
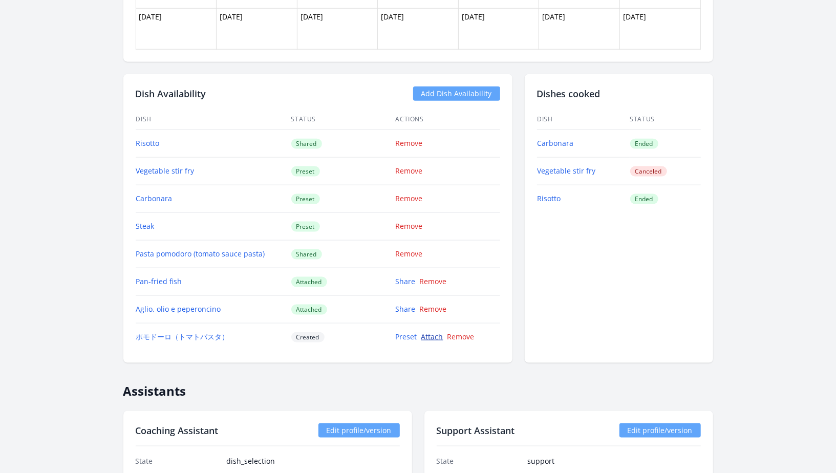
click at [427, 335] on link "Attach" at bounding box center [432, 337] width 22 height 10
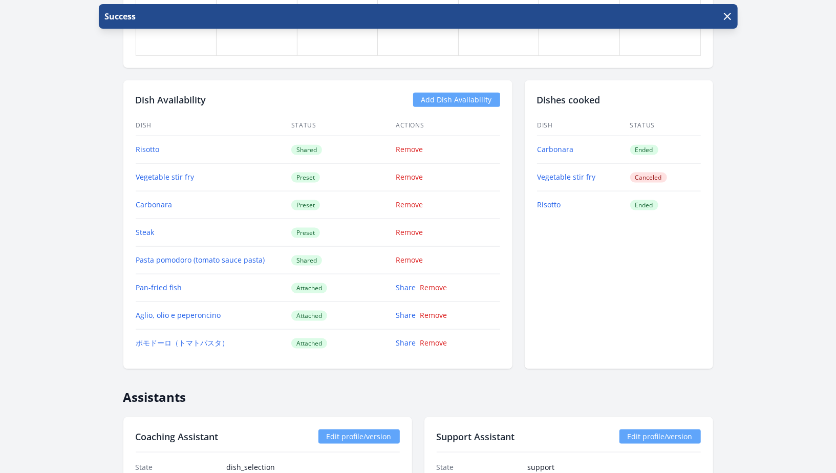
scroll to position [877, 0]
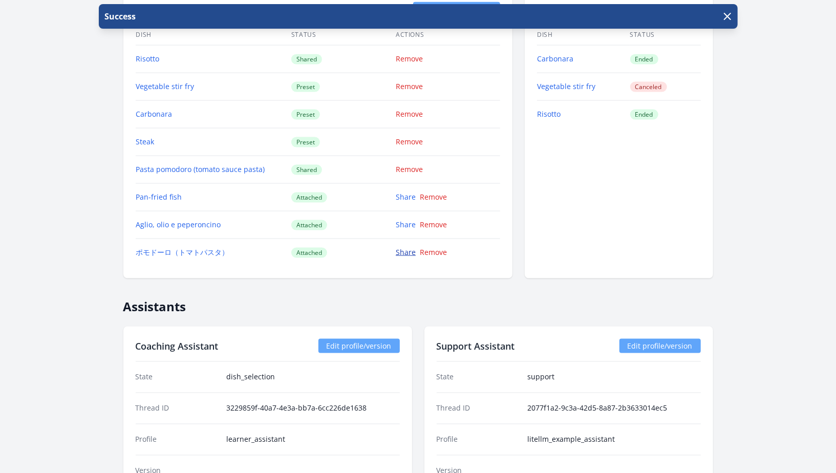
click at [413, 253] on link "Share" at bounding box center [406, 252] width 20 height 10
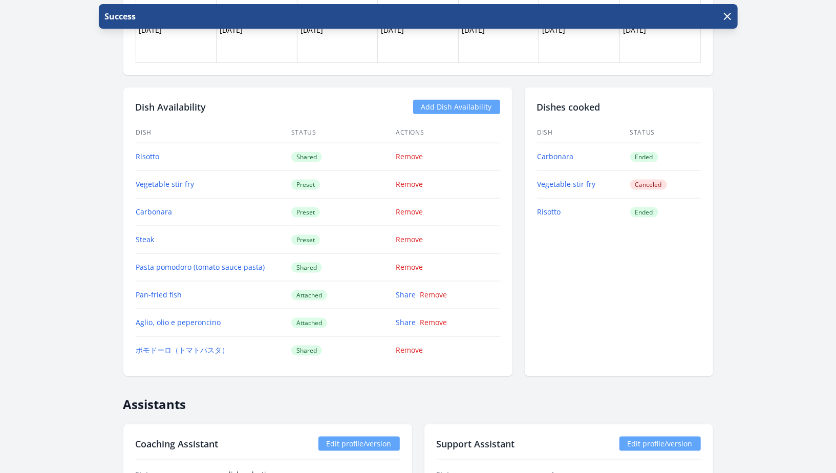
scroll to position [779, 0]
click at [408, 263] on link "Remove" at bounding box center [409, 267] width 27 height 10
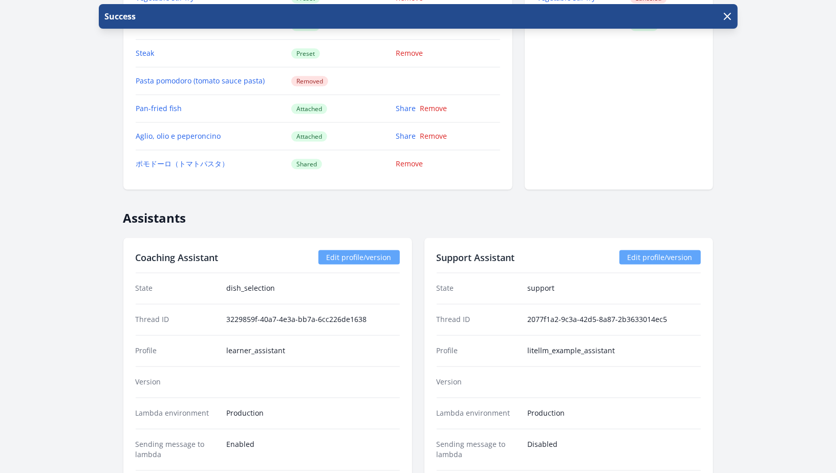
scroll to position [941, 0]
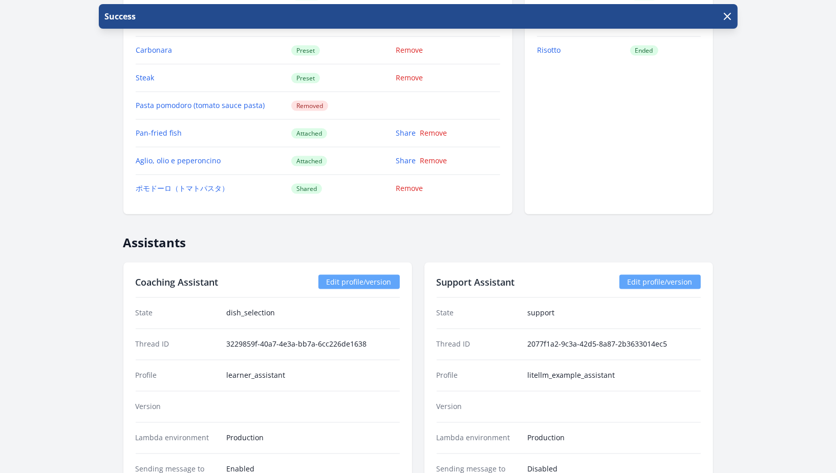
click at [354, 234] on h2 "Assistants" at bounding box center [418, 239] width 590 height 24
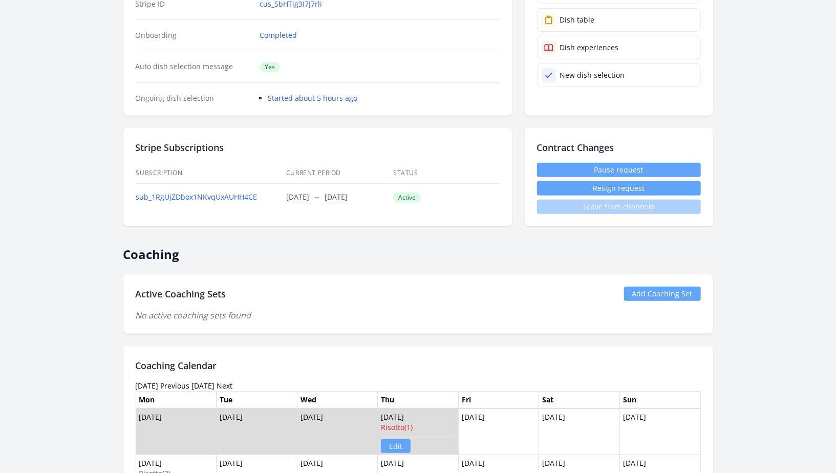
scroll to position [218, 0]
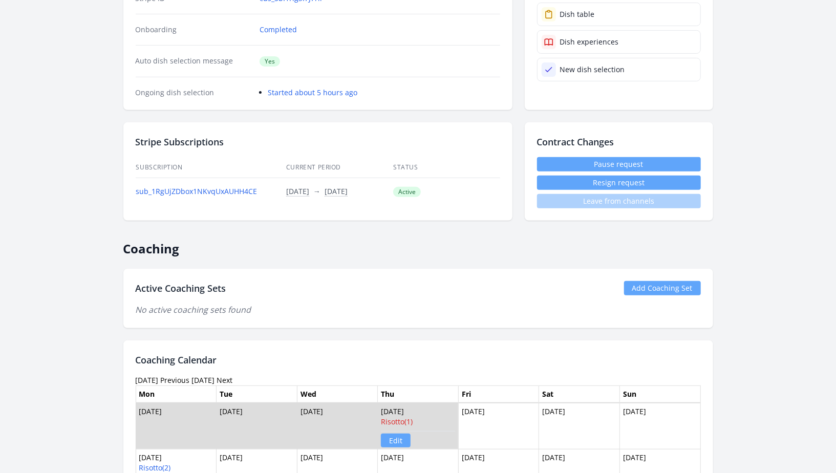
click at [659, 289] on link "Add Coaching Set" at bounding box center [662, 288] width 77 height 14
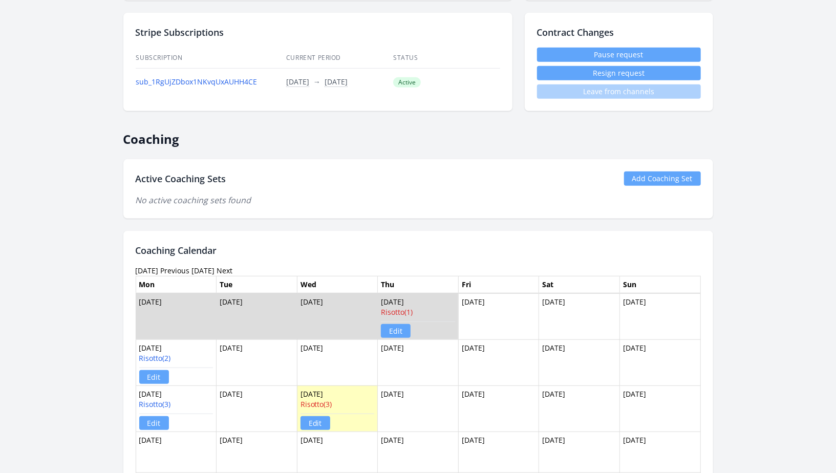
scroll to position [307, 0]
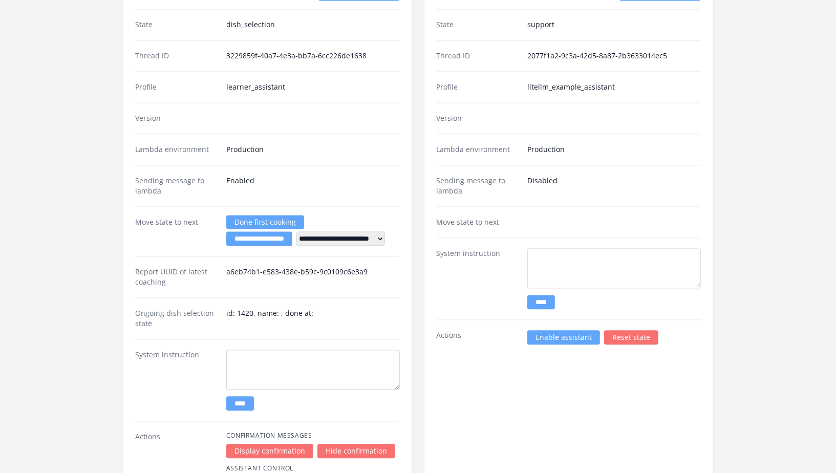
scroll to position [1279, 0]
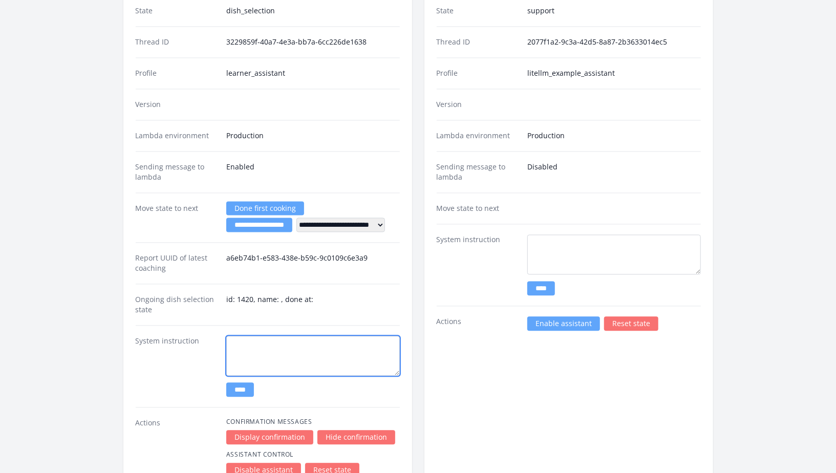
click at [361, 366] on textarea at bounding box center [313, 356] width 174 height 40
click at [279, 340] on textarea "**********" at bounding box center [313, 356] width 174 height 40
click at [397, 342] on textarea "**********" at bounding box center [313, 356] width 174 height 40
click at [293, 341] on textarea "**********" at bounding box center [313, 356] width 174 height 40
click at [281, 339] on textarea "**********" at bounding box center [313, 356] width 174 height 40
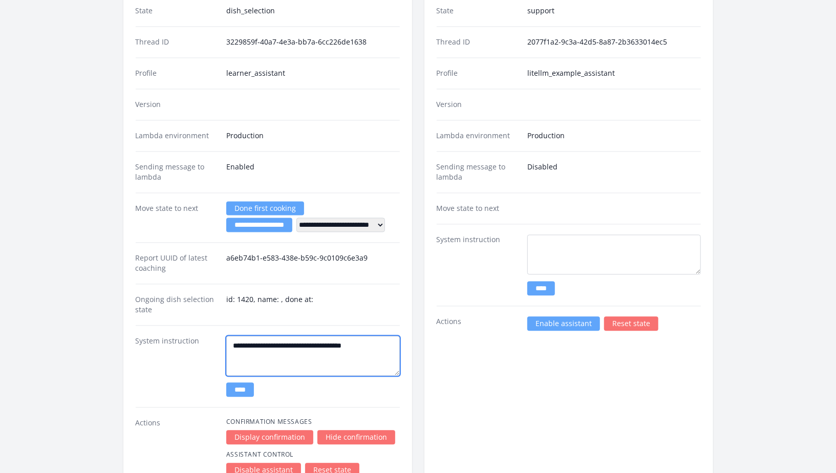
click at [281, 339] on textarea "**********" at bounding box center [313, 356] width 174 height 40
type textarea "**********"
click at [246, 388] on input "****" at bounding box center [240, 389] width 28 height 14
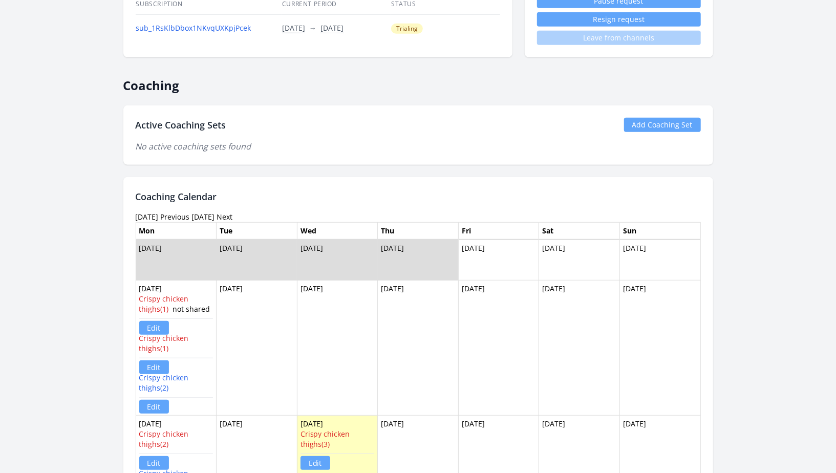
scroll to position [388, 0]
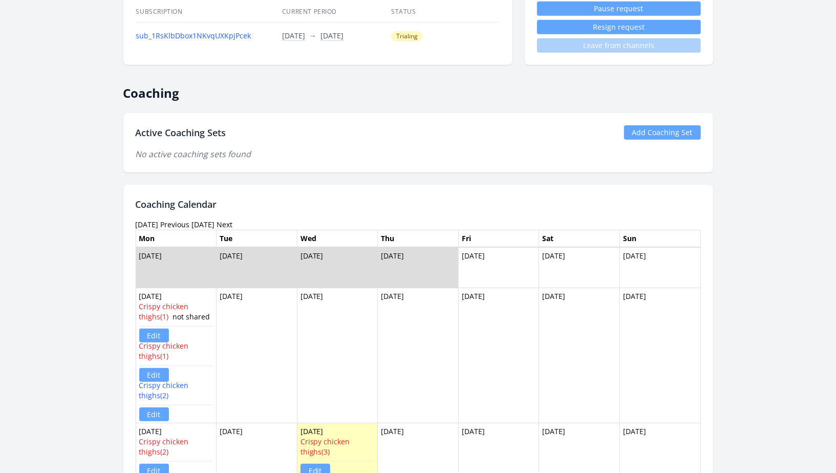
click at [652, 126] on link "Add Coaching Set" at bounding box center [662, 132] width 77 height 14
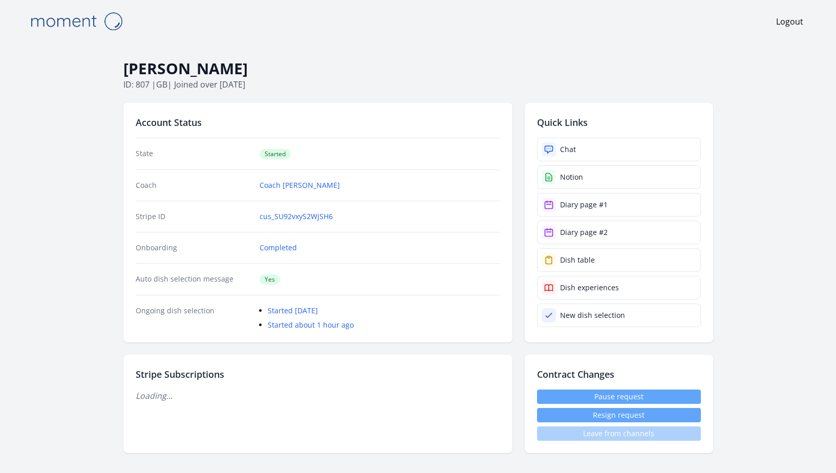
scroll to position [388, 0]
